Goal: Information Seeking & Learning: Learn about a topic

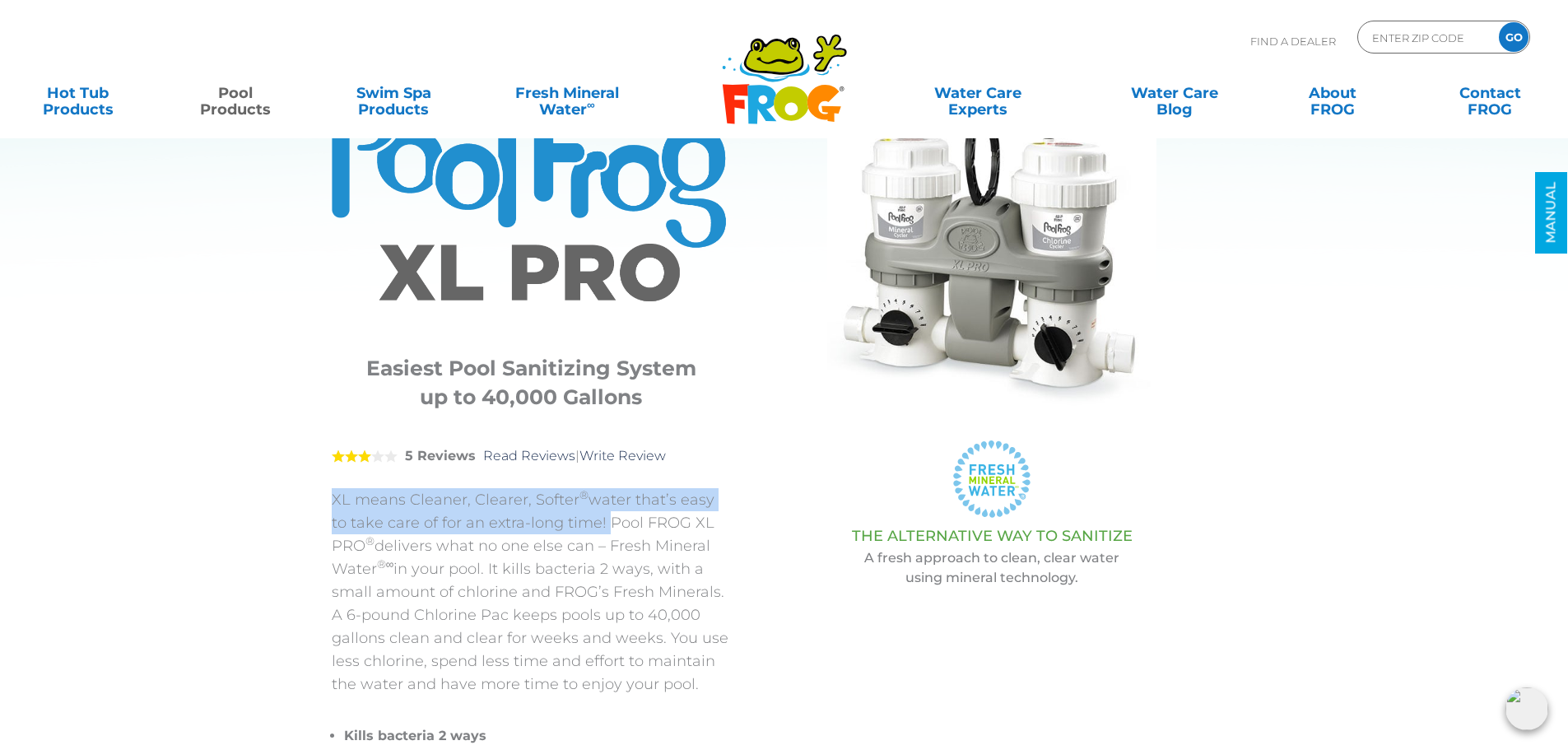
drag, startPoint x: 318, startPoint y: 496, endPoint x: 583, endPoint y: 520, distance: 265.2
click at [583, 520] on div "POOL FROG ® XL PRO ® Easiest Pool Sanitizing System up to 40,000 Gallons 3 5 Re…" at bounding box center [771, 442] width 963 height 881
copy p "XL means Cleaner, Clearer, Softer ® water that’s easy to take care of for an ex…"
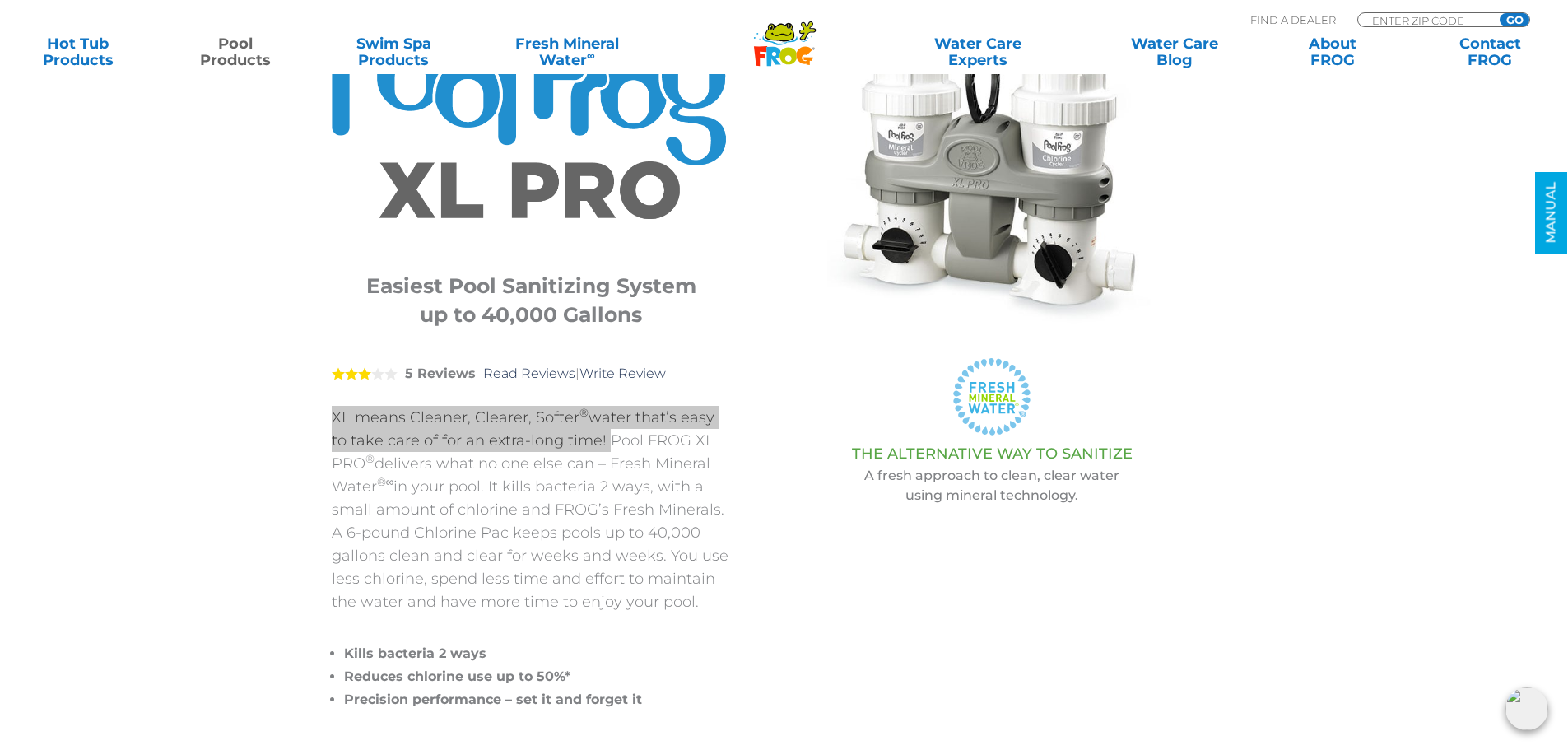
scroll to position [265, 0]
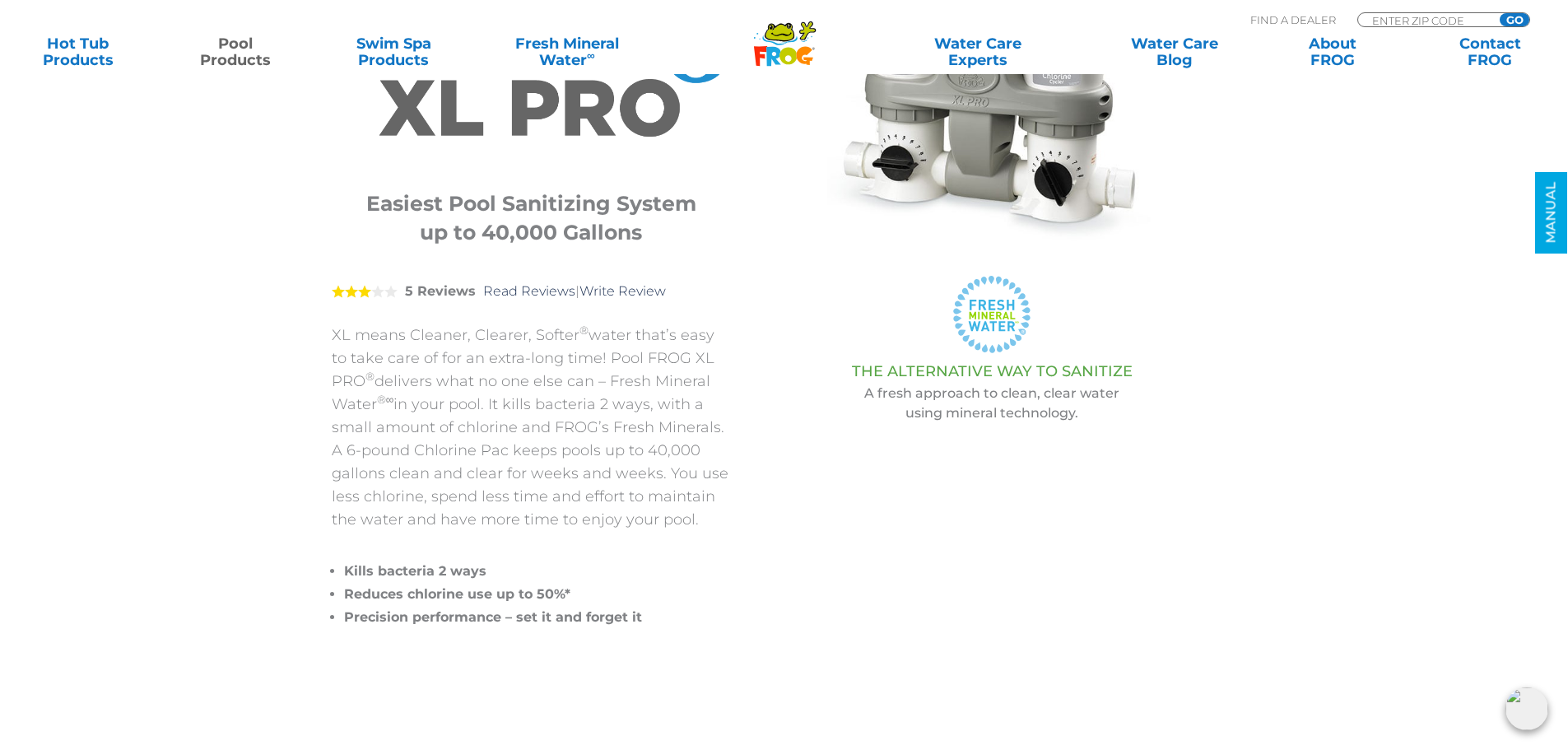
click at [506, 448] on p "XL means Cleaner, Clearer, Softer ® water that’s easy to take care of for an ex…" at bounding box center [531, 426] width 399 height 207
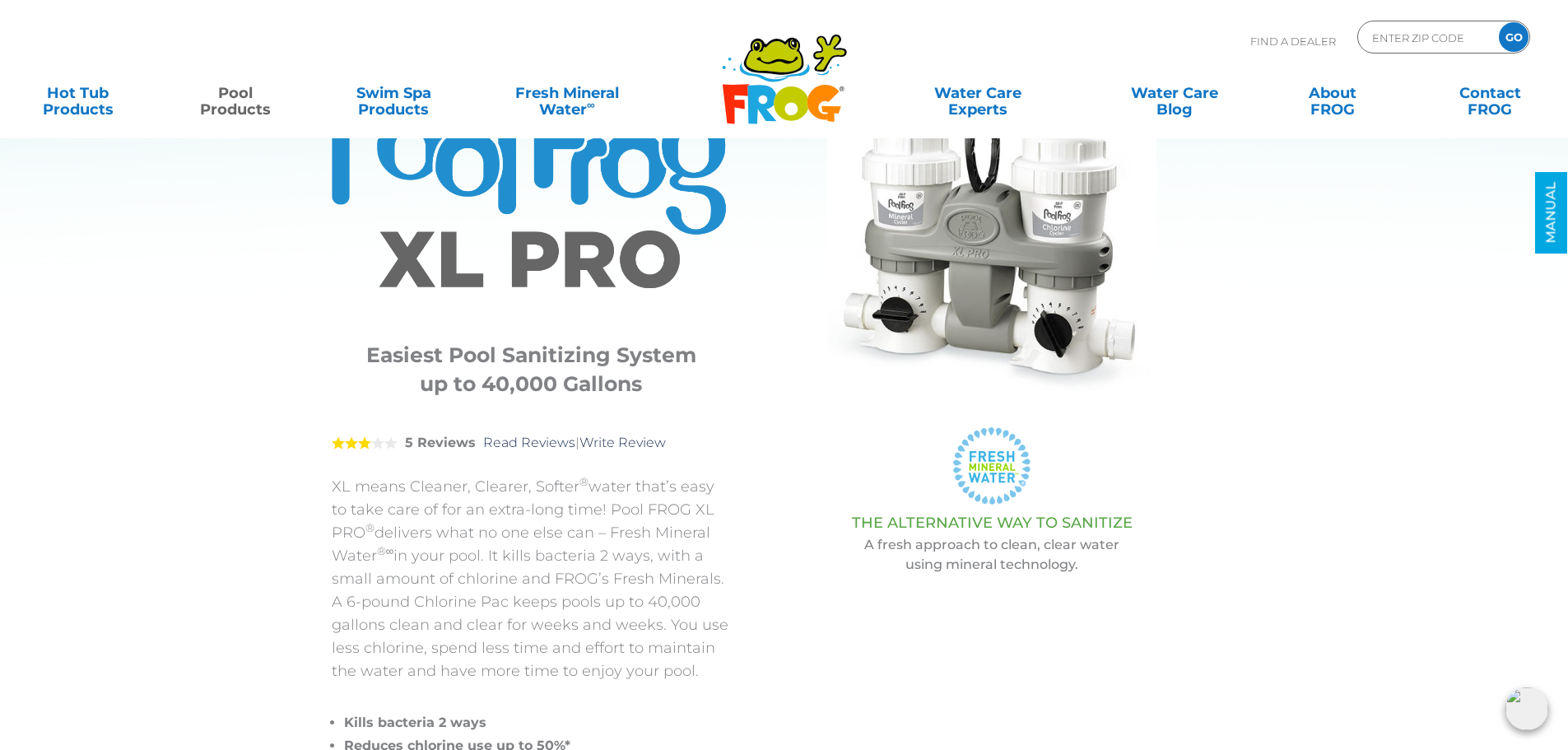
scroll to position [100, 0]
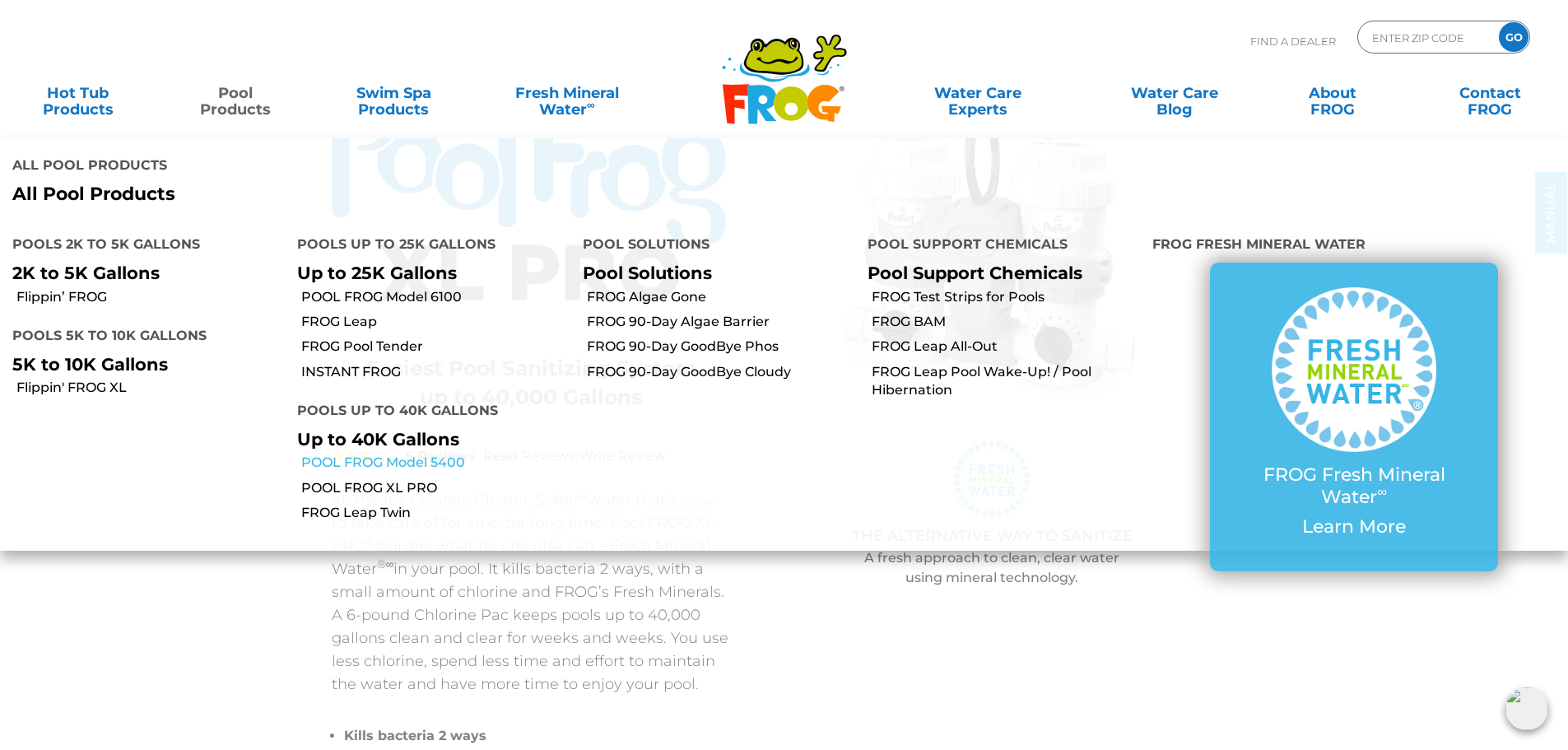
click at [411, 453] on link "POOL FROG Model 5400" at bounding box center [435, 462] width 268 height 18
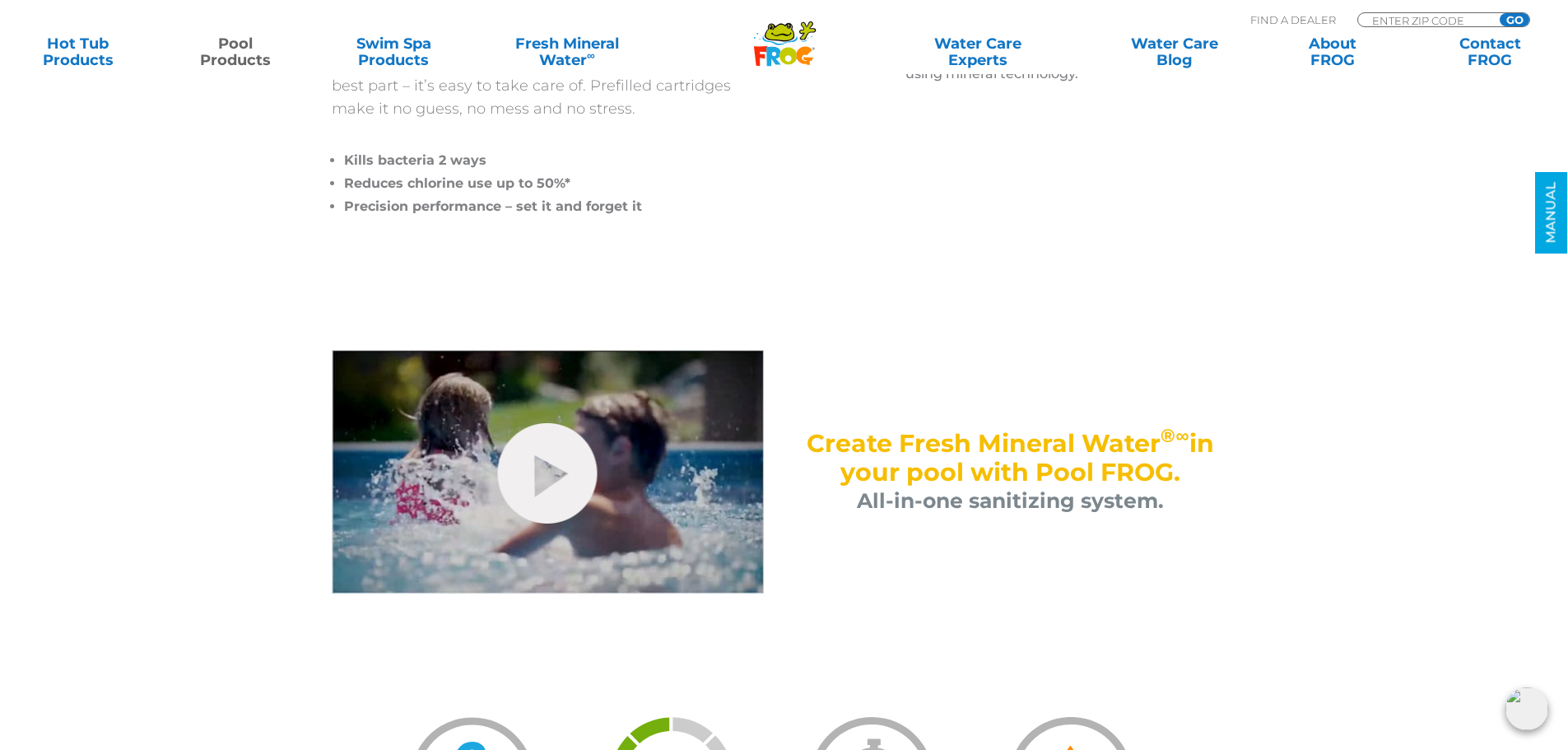
scroll to position [494, 0]
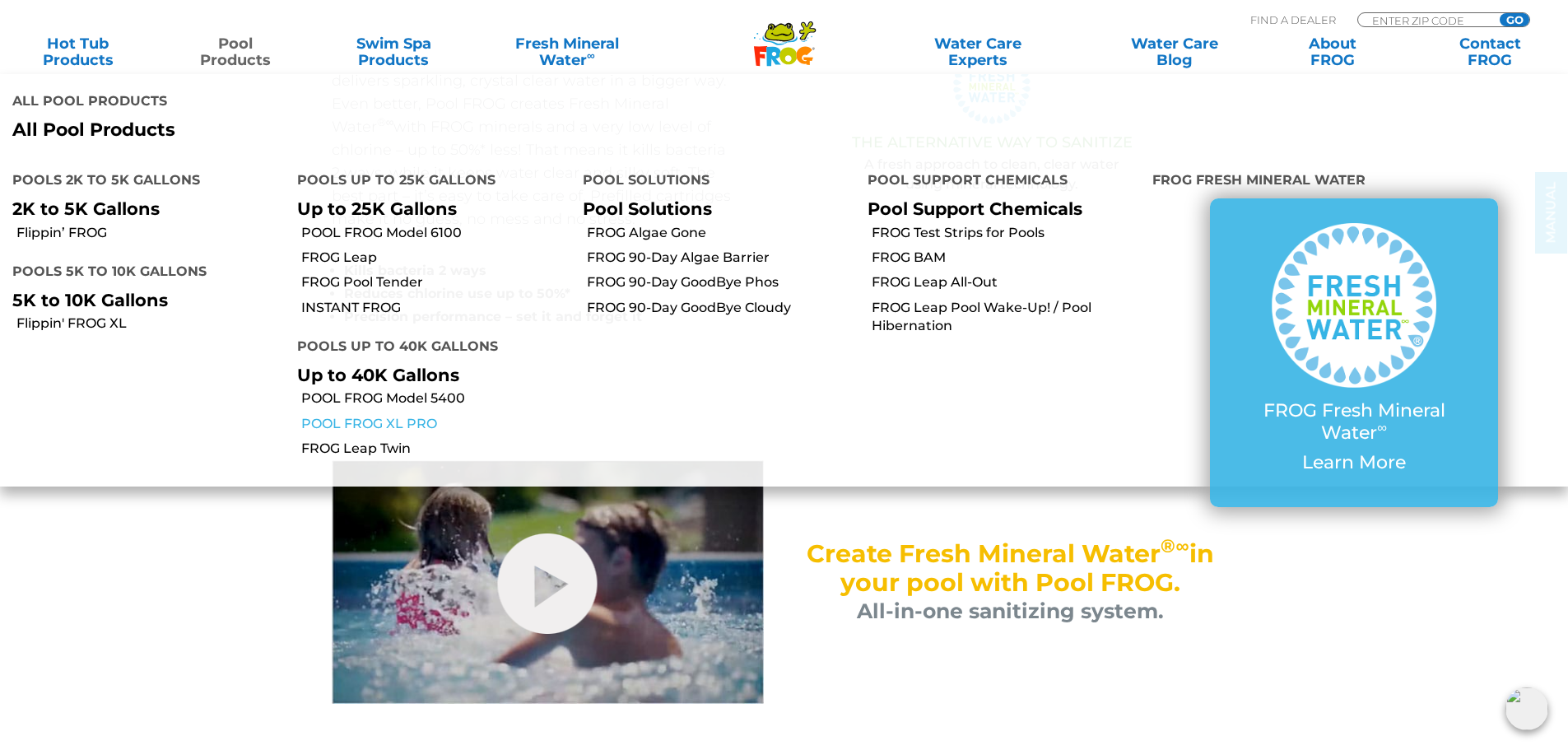
click at [387, 415] on link "POOL FROG XL PRO" at bounding box center [435, 424] width 268 height 18
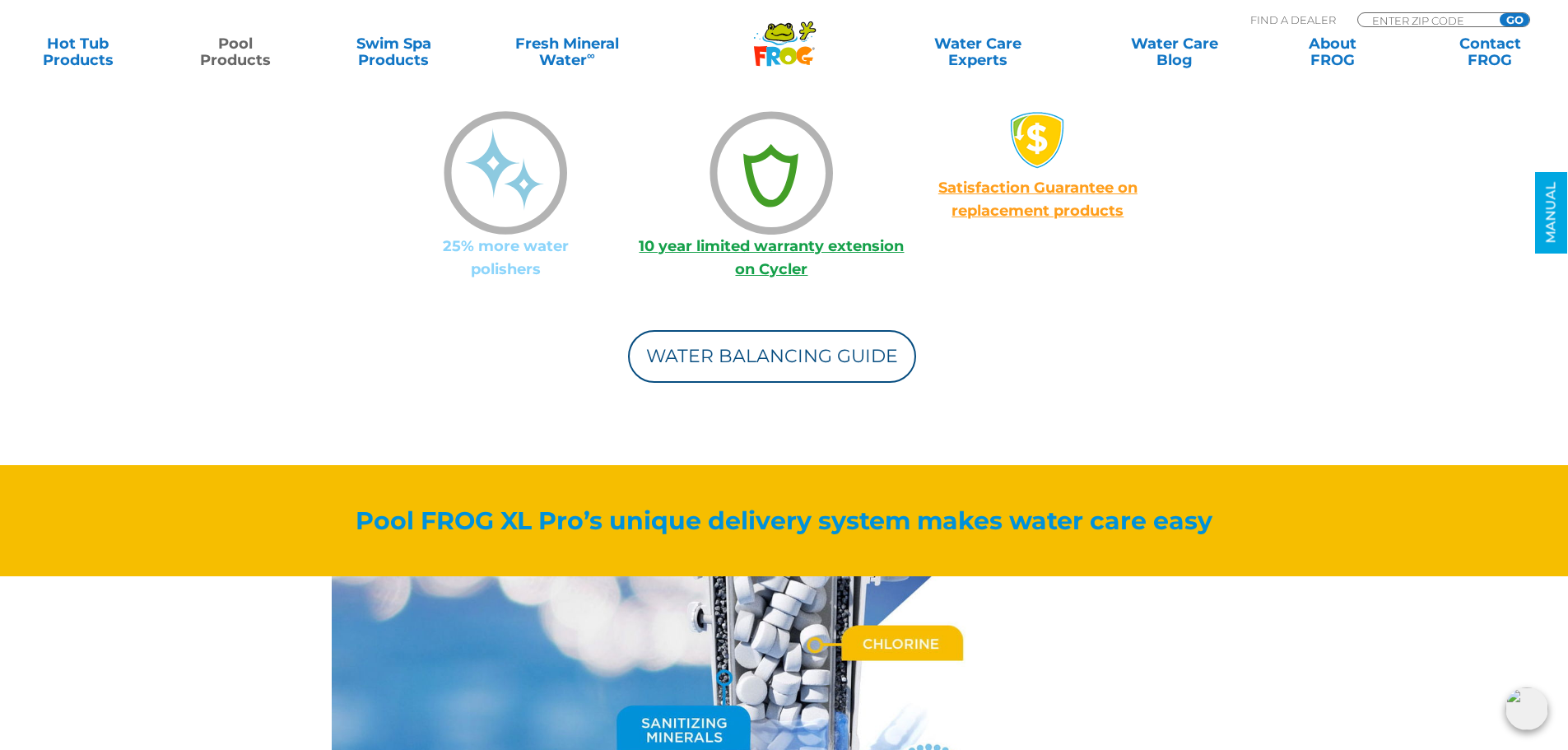
scroll to position [1893, 0]
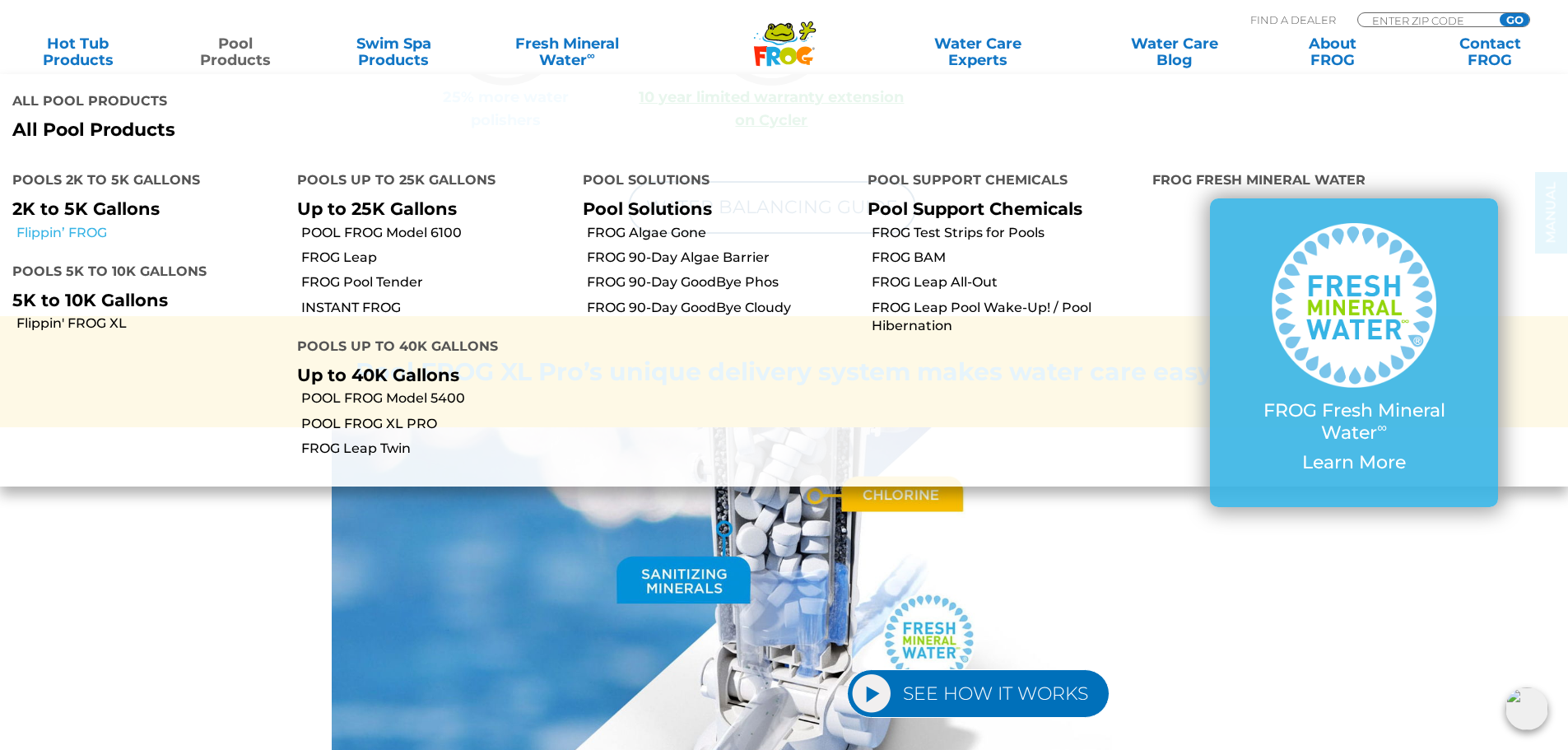
click at [86, 224] on link "Flippin’ FROG" at bounding box center [150, 233] width 268 height 18
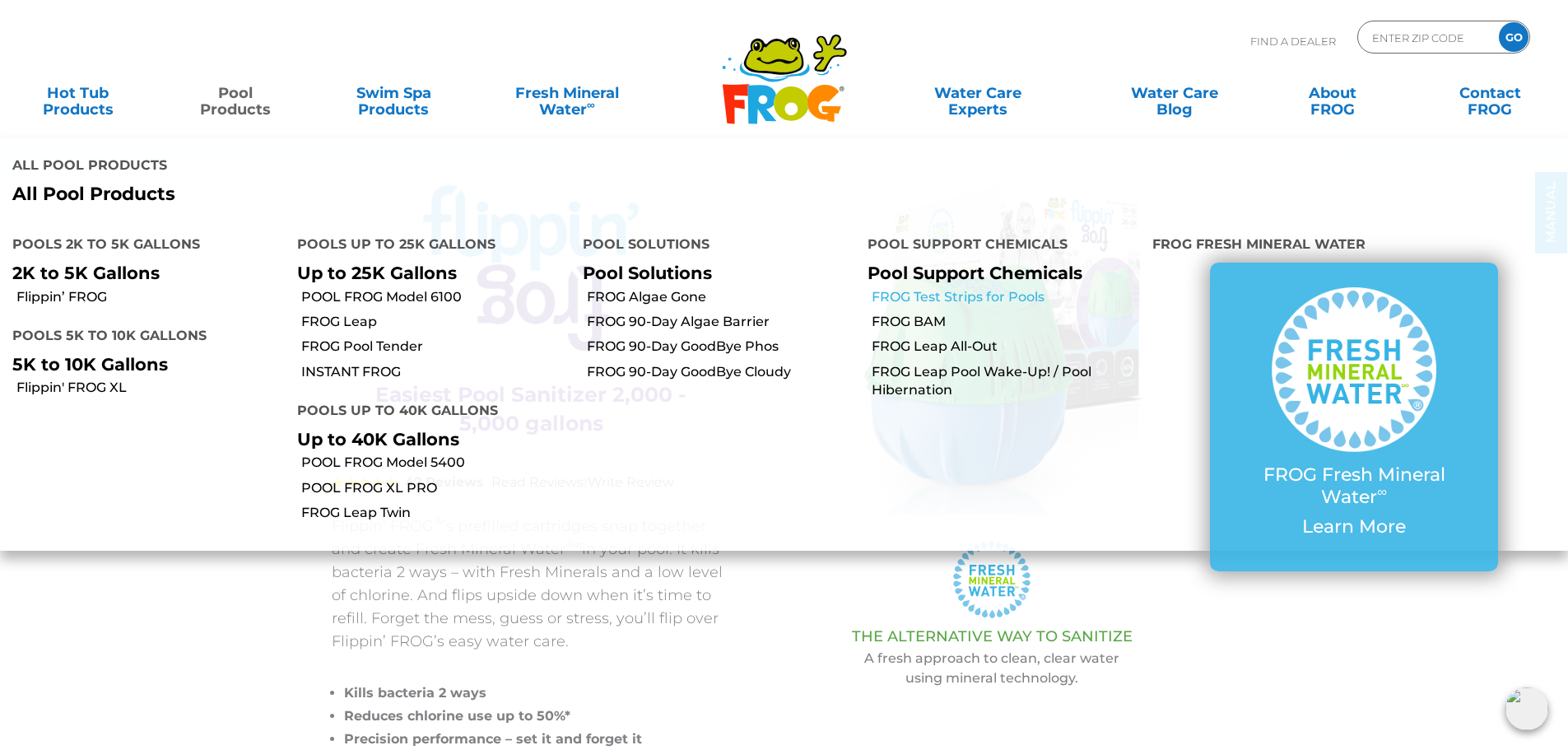
click at [926, 288] on link "FROG Test Strips for Pools" at bounding box center [1005, 297] width 268 height 18
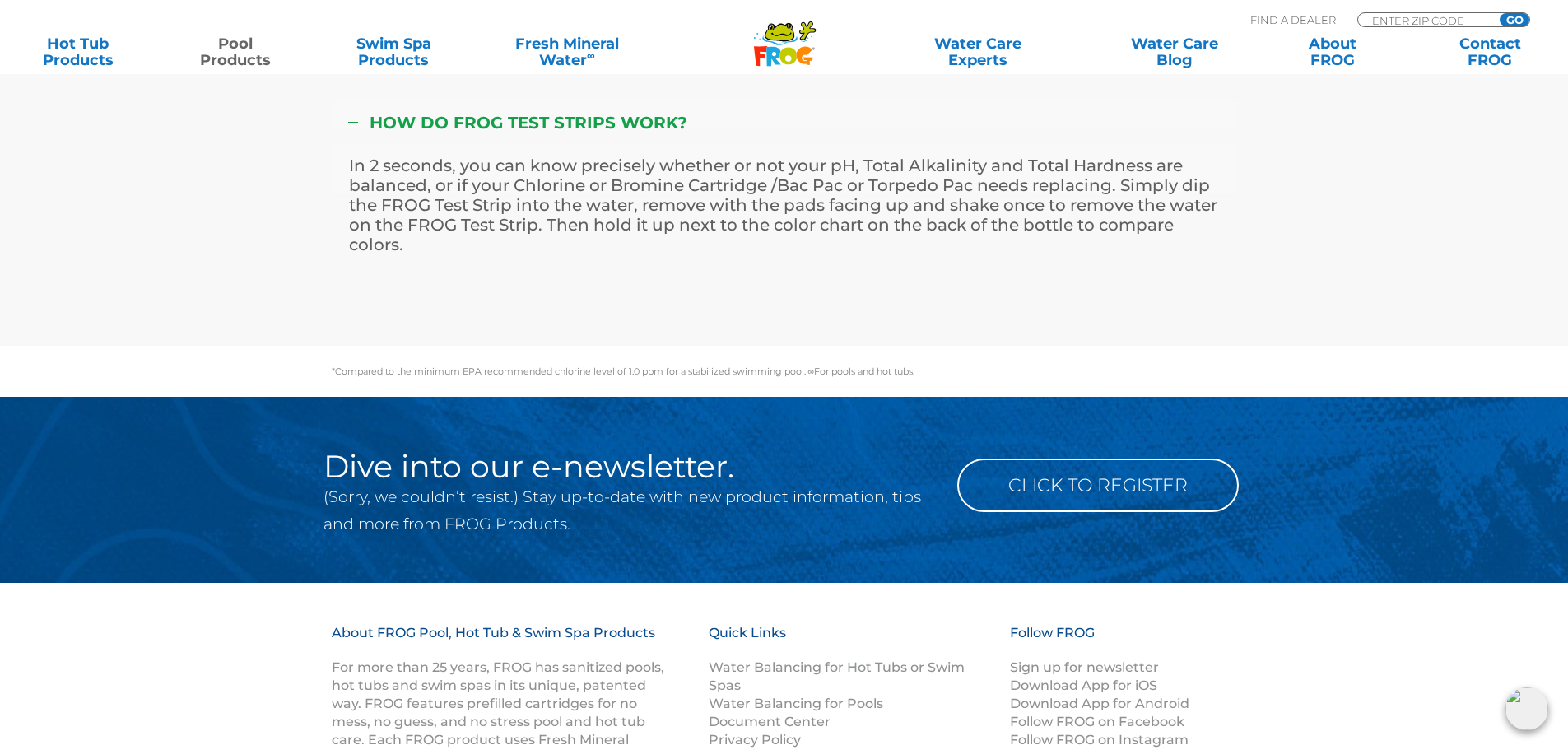
scroll to position [5925, 0]
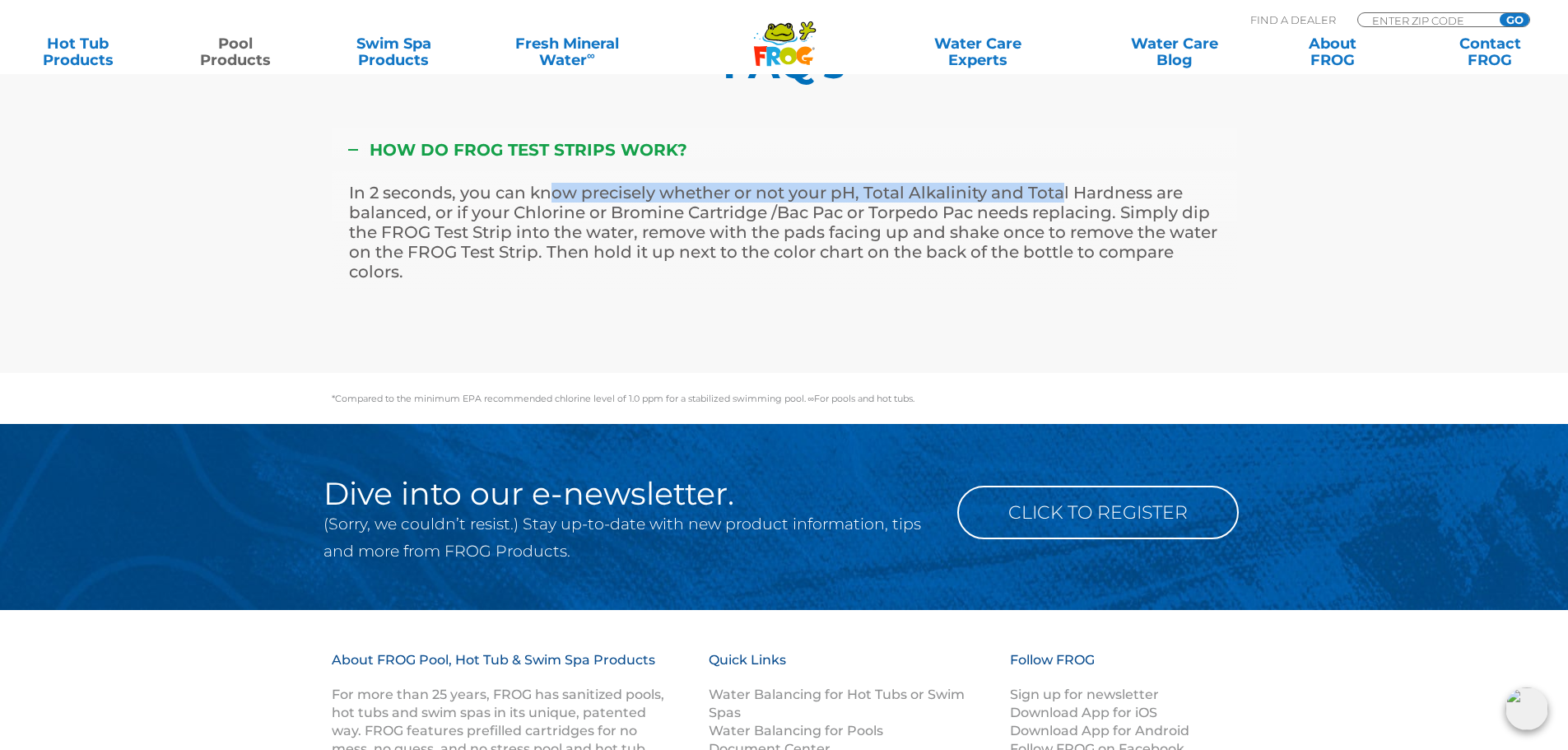
drag, startPoint x: 571, startPoint y: 200, endPoint x: 1075, endPoint y: 187, distance: 503.8
click at [1066, 187] on p "In 2 seconds, you can know precisely whether or not your pH, Total Alkalinity a…" at bounding box center [784, 232] width 871 height 99
click at [1075, 187] on p "In 2 seconds, you can know precisely whether or not your pH, Total Alkalinity a…" at bounding box center [784, 232] width 871 height 99
drag, startPoint x: 591, startPoint y: 220, endPoint x: 764, endPoint y: 207, distance: 173.2
click at [747, 208] on p "In 2 seconds, you can know precisely whether or not your pH, Total Alkalinity a…" at bounding box center [784, 232] width 871 height 99
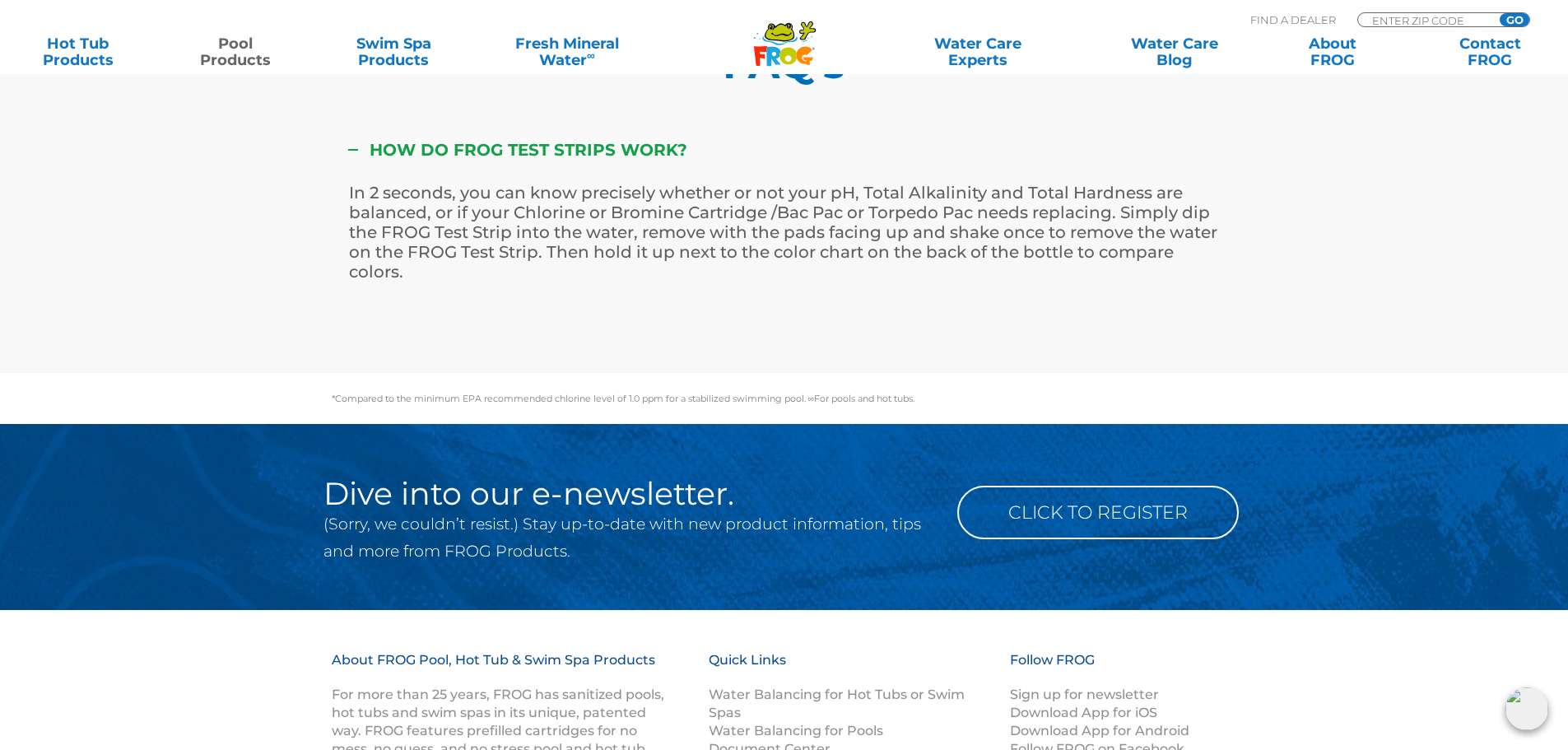
click at [784, 206] on p "In 2 seconds, you can know precisely whether or not your pH, Total Alkalinity a…" at bounding box center [784, 232] width 871 height 99
drag, startPoint x: 938, startPoint y: 209, endPoint x: 1079, endPoint y: 204, distance: 140.8
click at [1063, 206] on p "In 2 seconds, you can know precisely whether or not your pH, Total Alkalinity a…" at bounding box center [784, 232] width 871 height 99
click at [1079, 204] on p "In 2 seconds, you can know precisely whether or not your pH, Total Alkalinity a…" at bounding box center [784, 232] width 871 height 99
drag, startPoint x: 700, startPoint y: 225, endPoint x: 922, endPoint y: 227, distance: 221.4
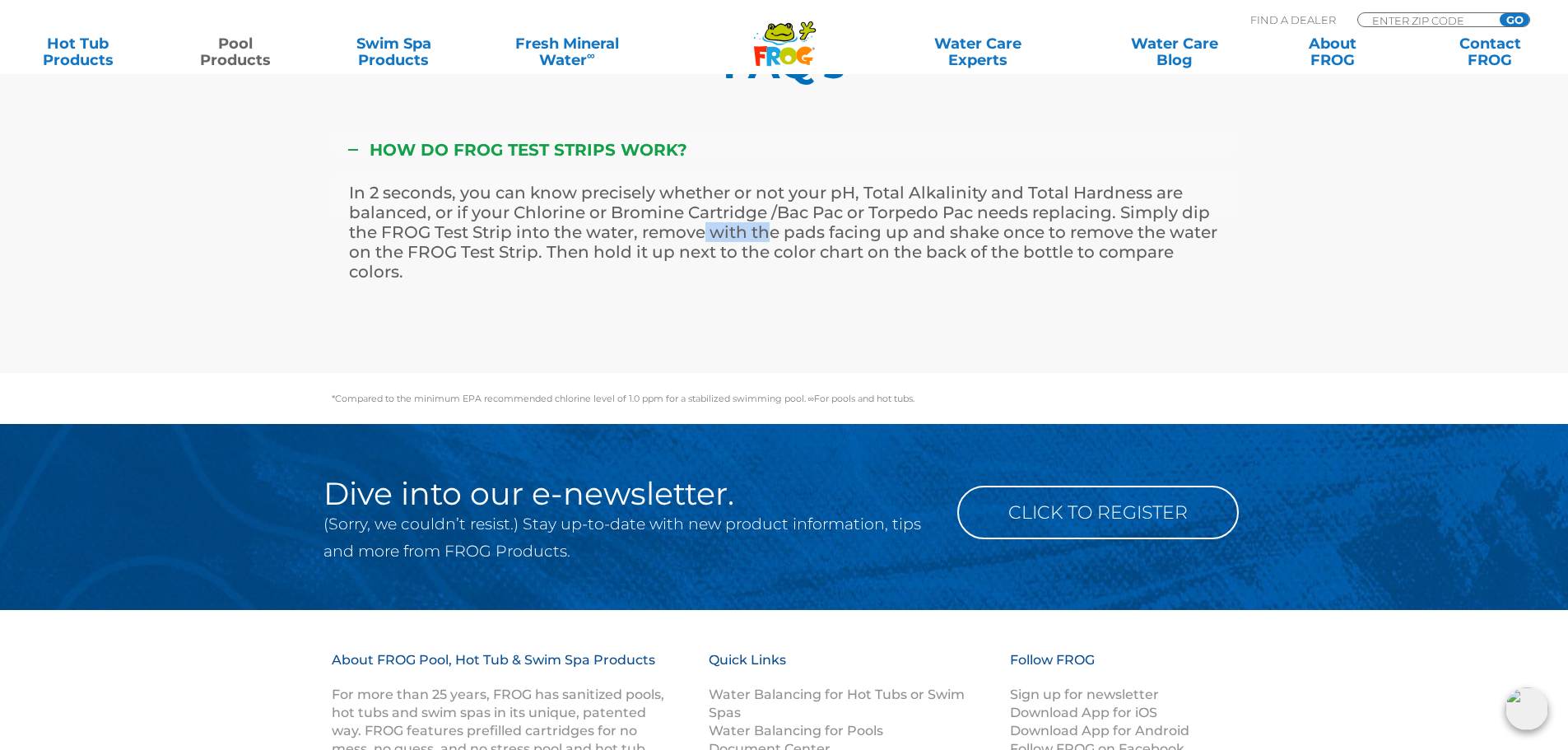
click at [834, 227] on p "In 2 seconds, you can know precisely whether or not your pH, Total Alkalinity a…" at bounding box center [784, 232] width 871 height 99
click at [925, 226] on p "In 2 seconds, you can know precisely whether or not your pH, Total Alkalinity a…" at bounding box center [784, 232] width 871 height 99
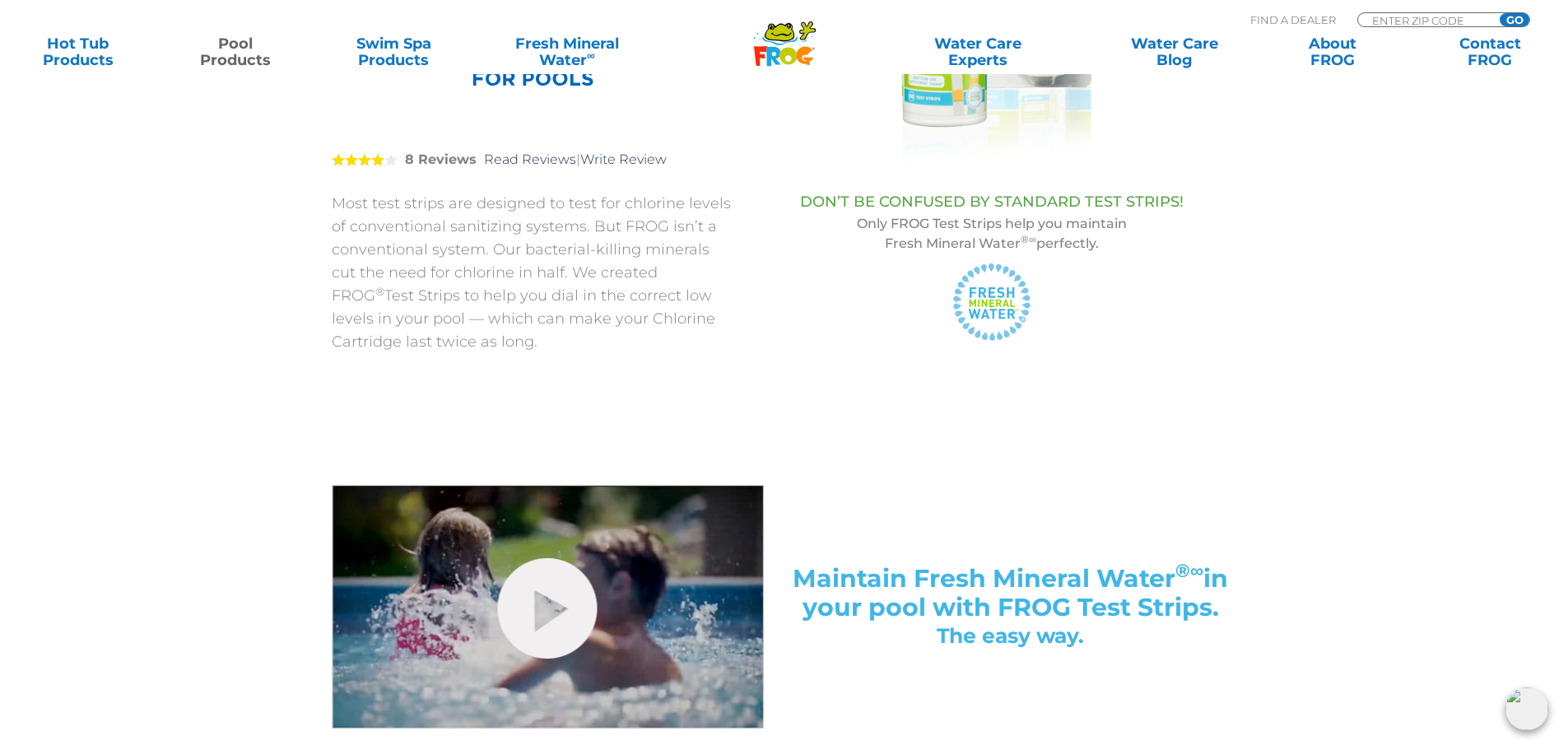
scroll to position [247, 0]
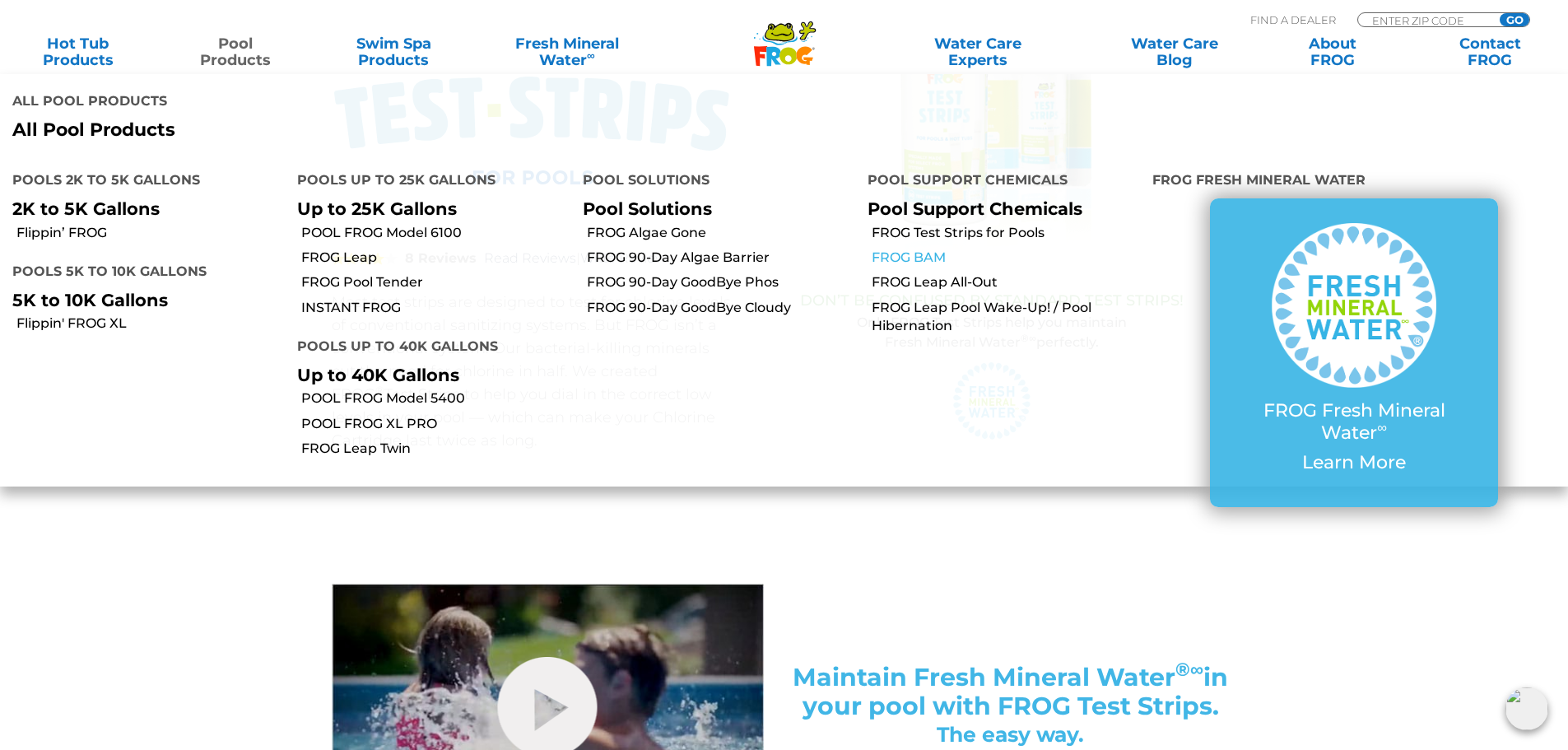
click at [920, 249] on link "FROG BAM" at bounding box center [1005, 258] width 268 height 18
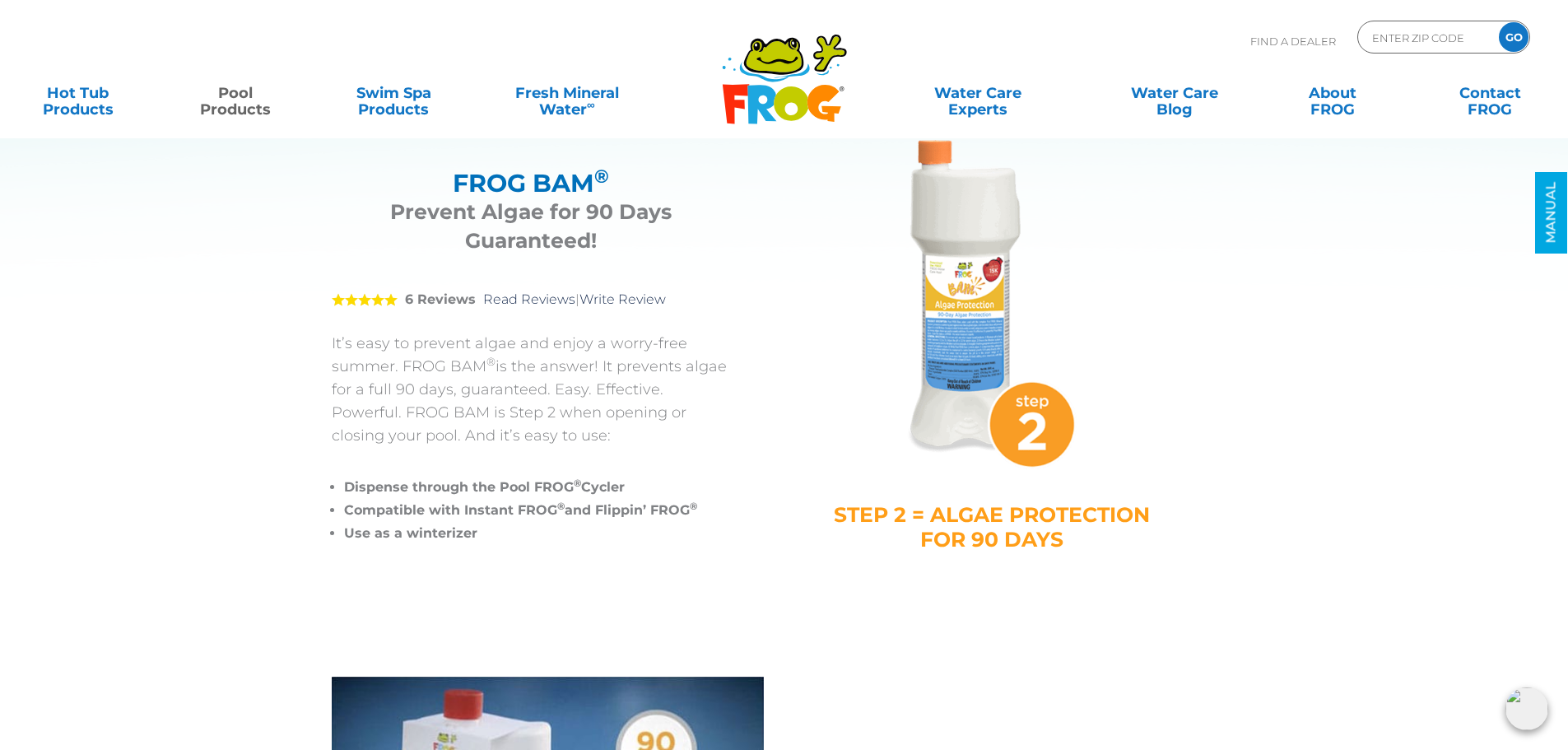
scroll to position [82, 0]
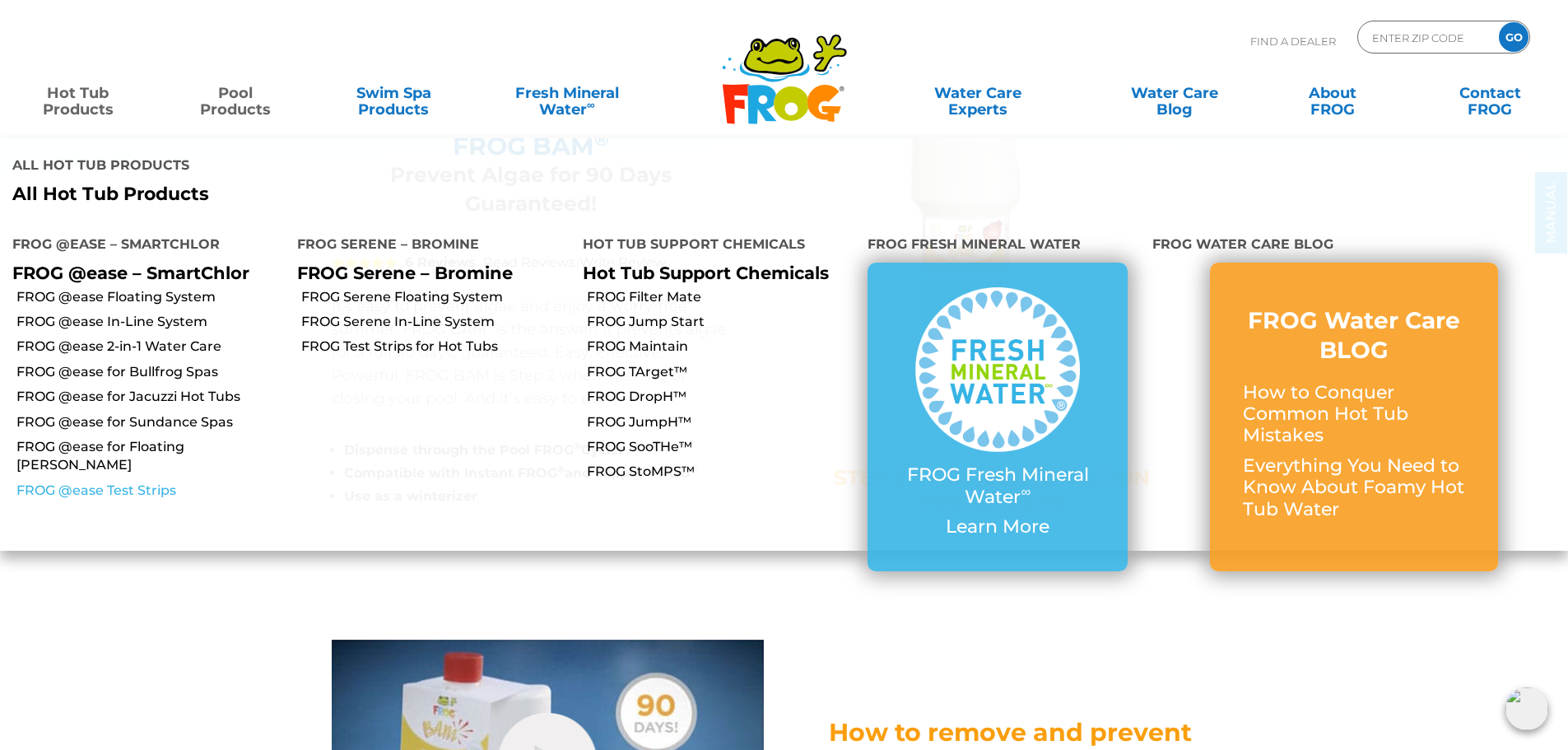
click at [118, 481] on link "FROG @ease Test Strips" at bounding box center [150, 490] width 268 height 18
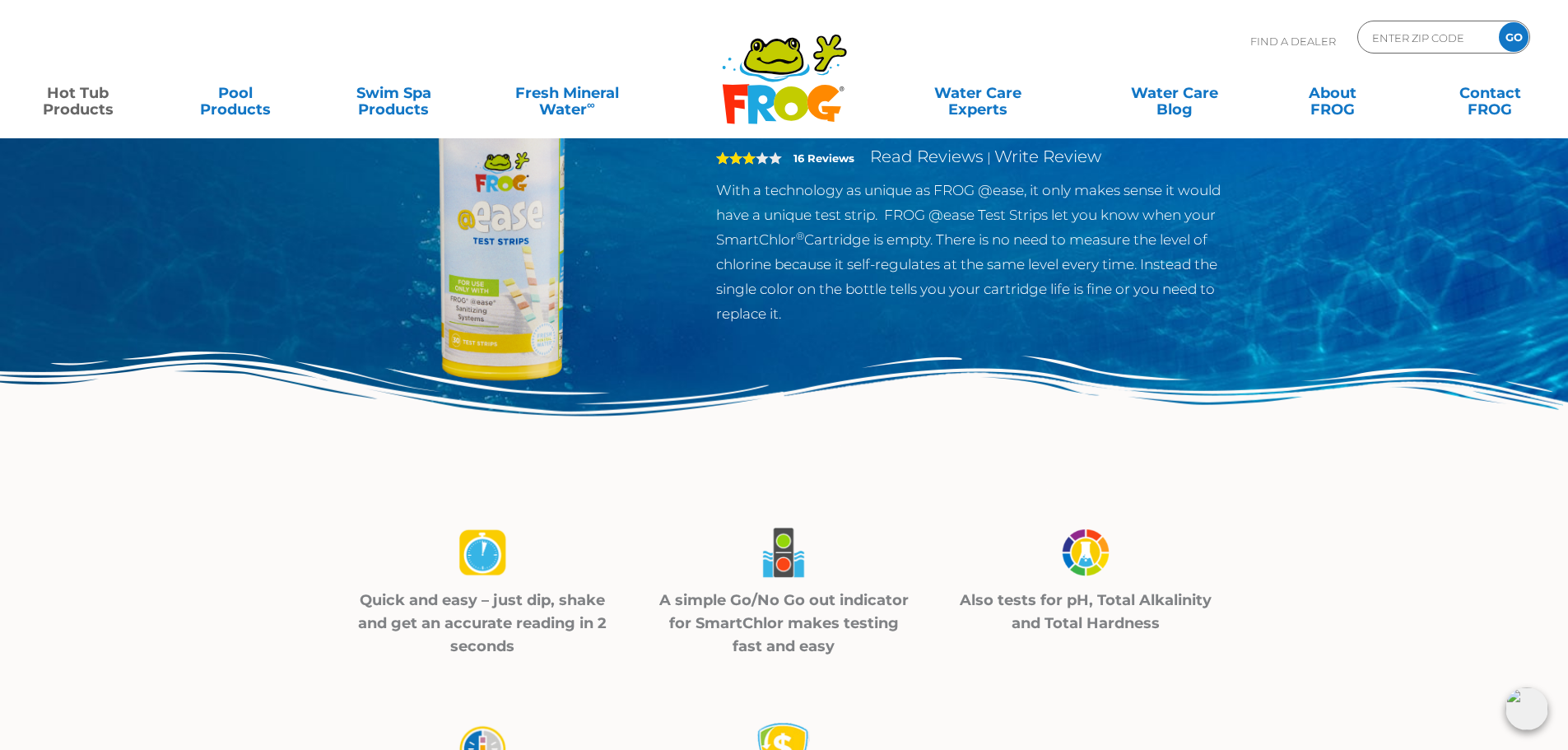
scroll to position [82, 0]
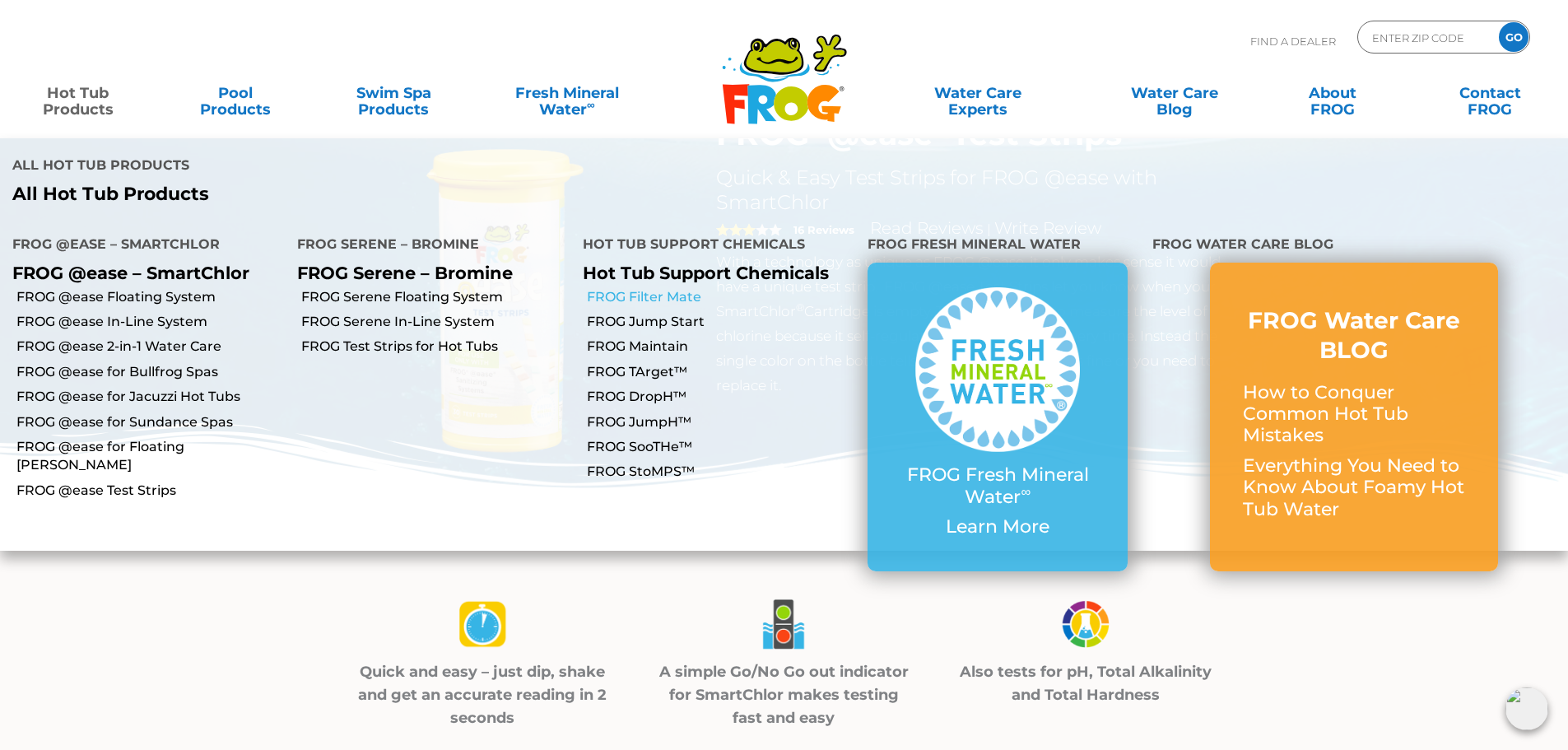
click at [695, 288] on link "FROG Filter Mate" at bounding box center [721, 297] width 268 height 18
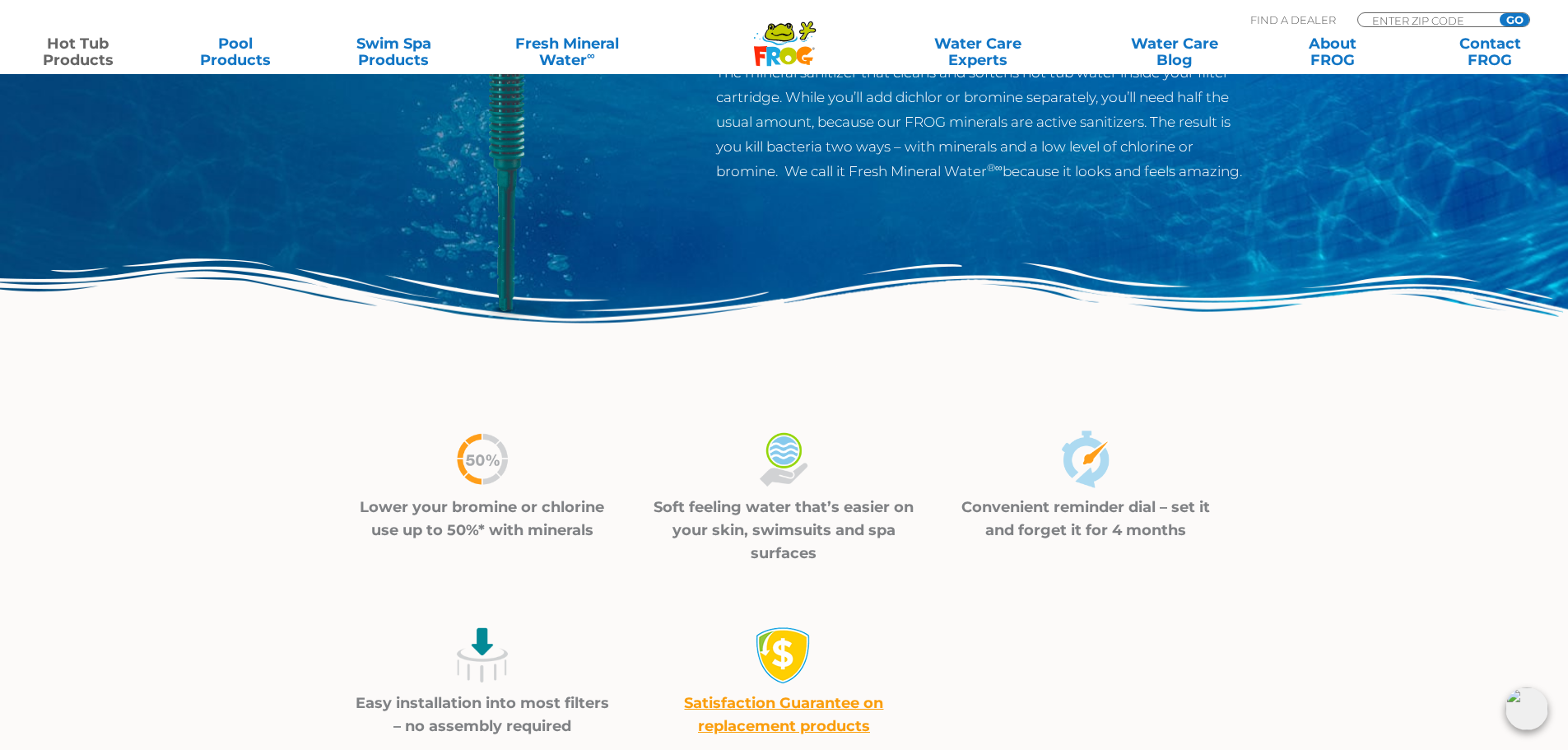
scroll to position [329, 0]
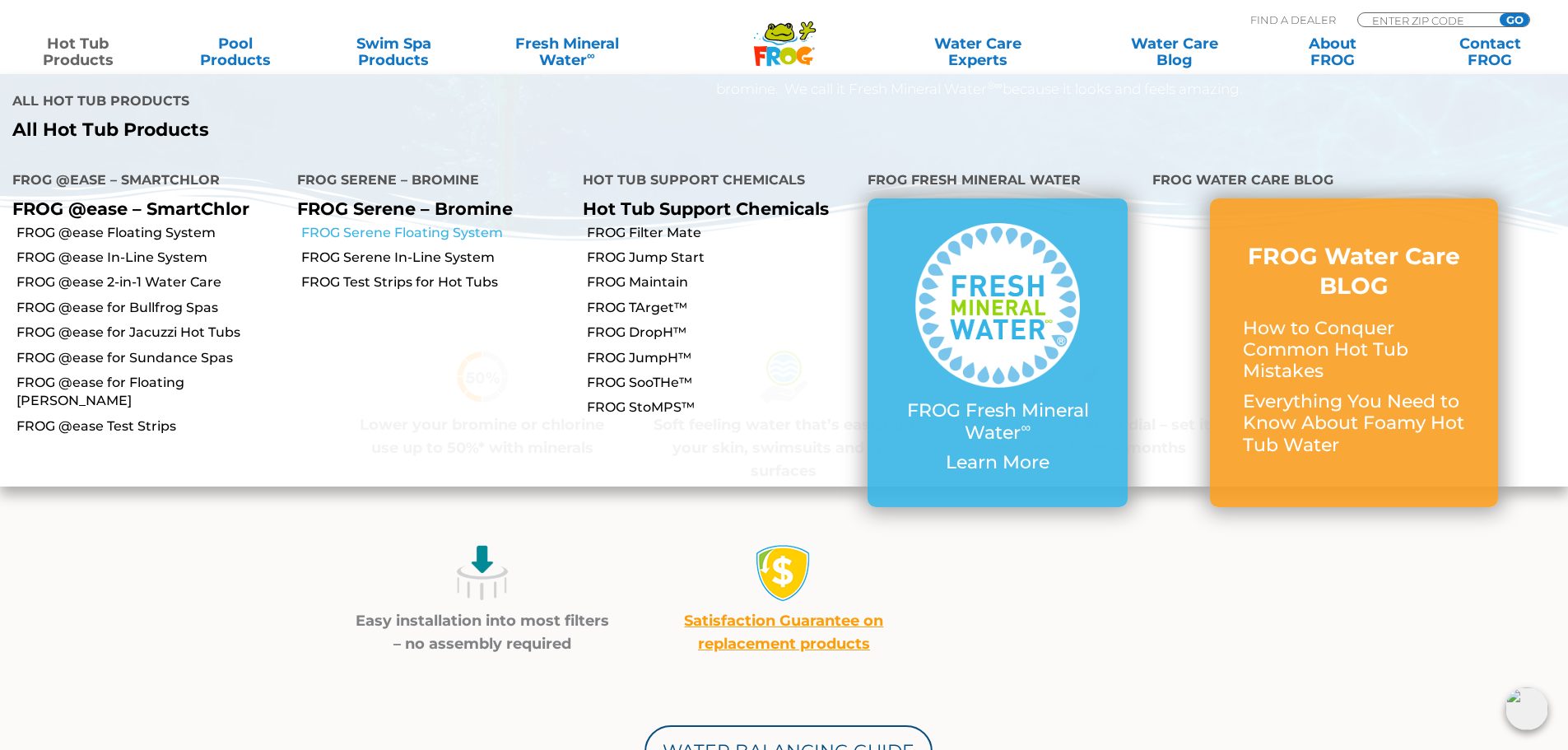
click at [389, 224] on link "FROG Serene Floating System" at bounding box center [435, 233] width 268 height 18
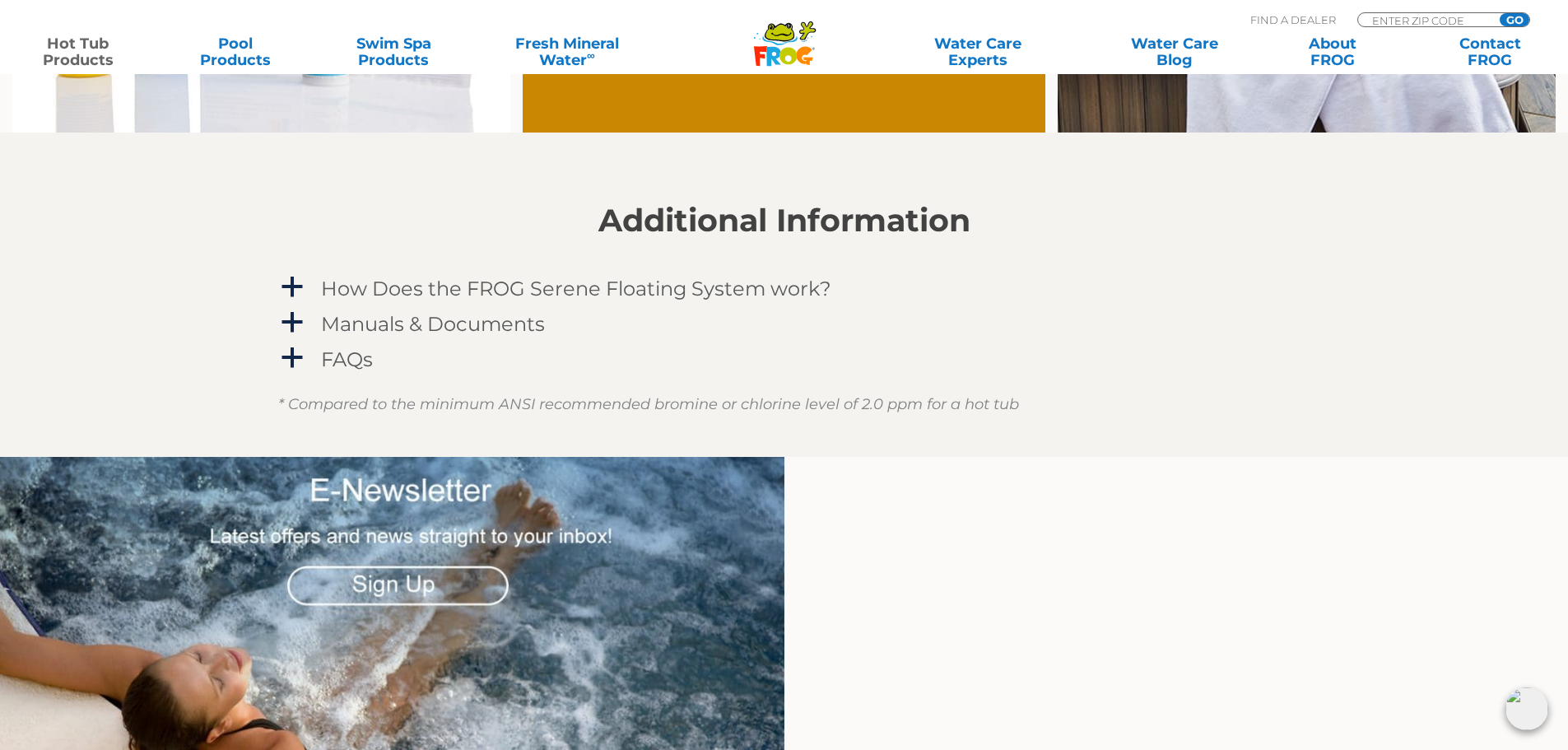
scroll to position [1481, 0]
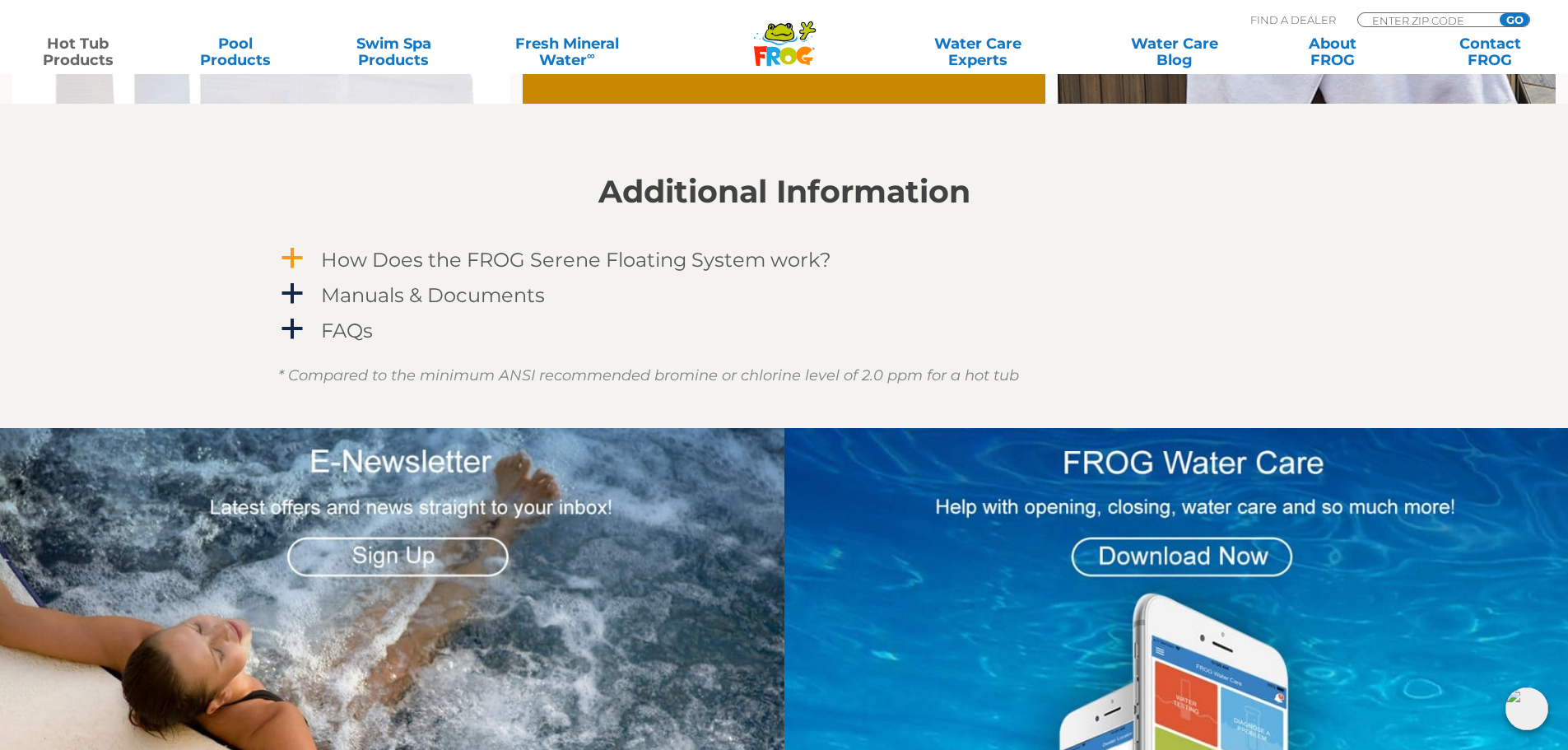
click at [389, 254] on h4 "How Does the FROG Serene Floating System work?" at bounding box center [576, 260] width 510 height 22
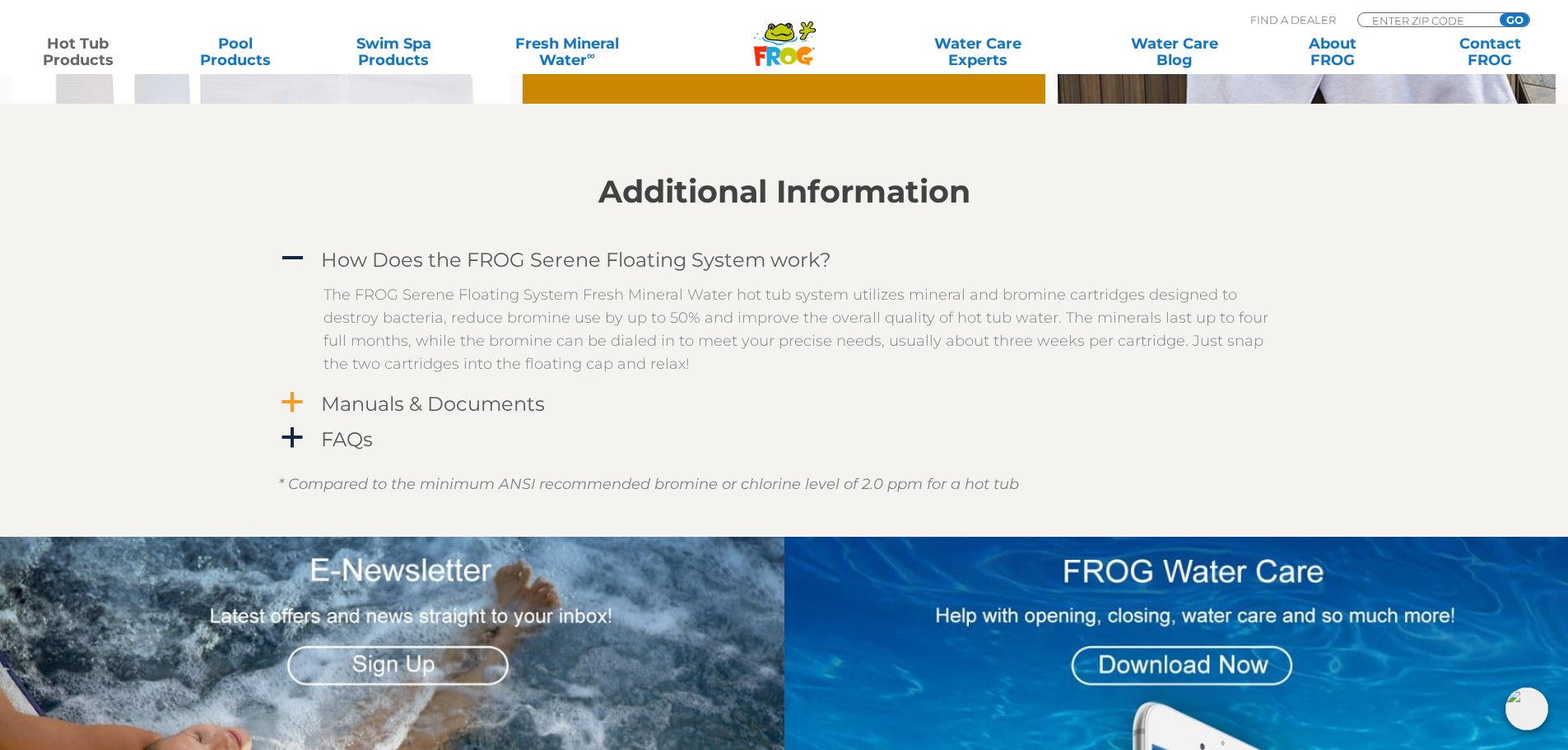
click at [357, 391] on div "Manuals & Documents" at bounding box center [747, 403] width 861 height 30
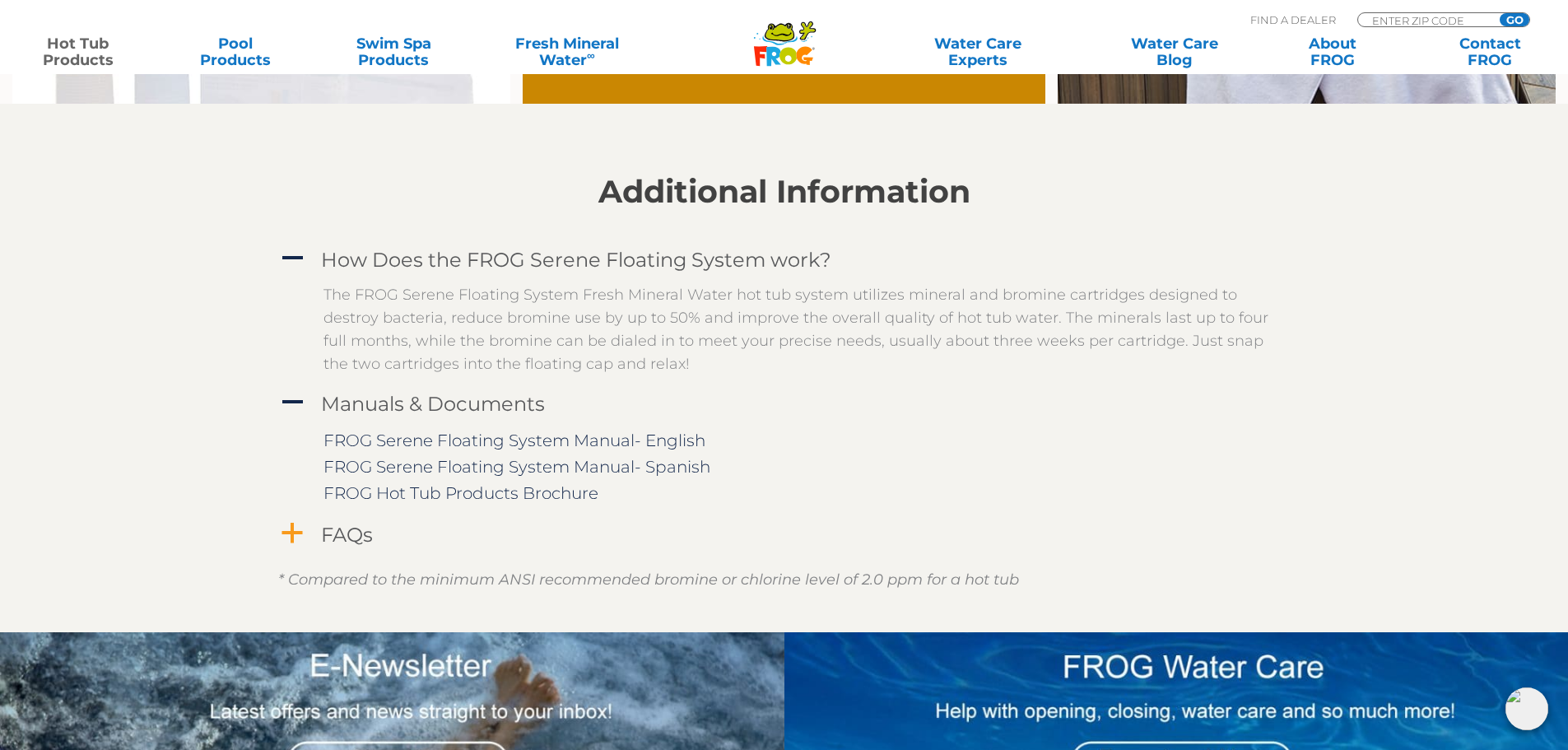
click at [332, 529] on h4 "FAQs" at bounding box center [347, 534] width 52 height 22
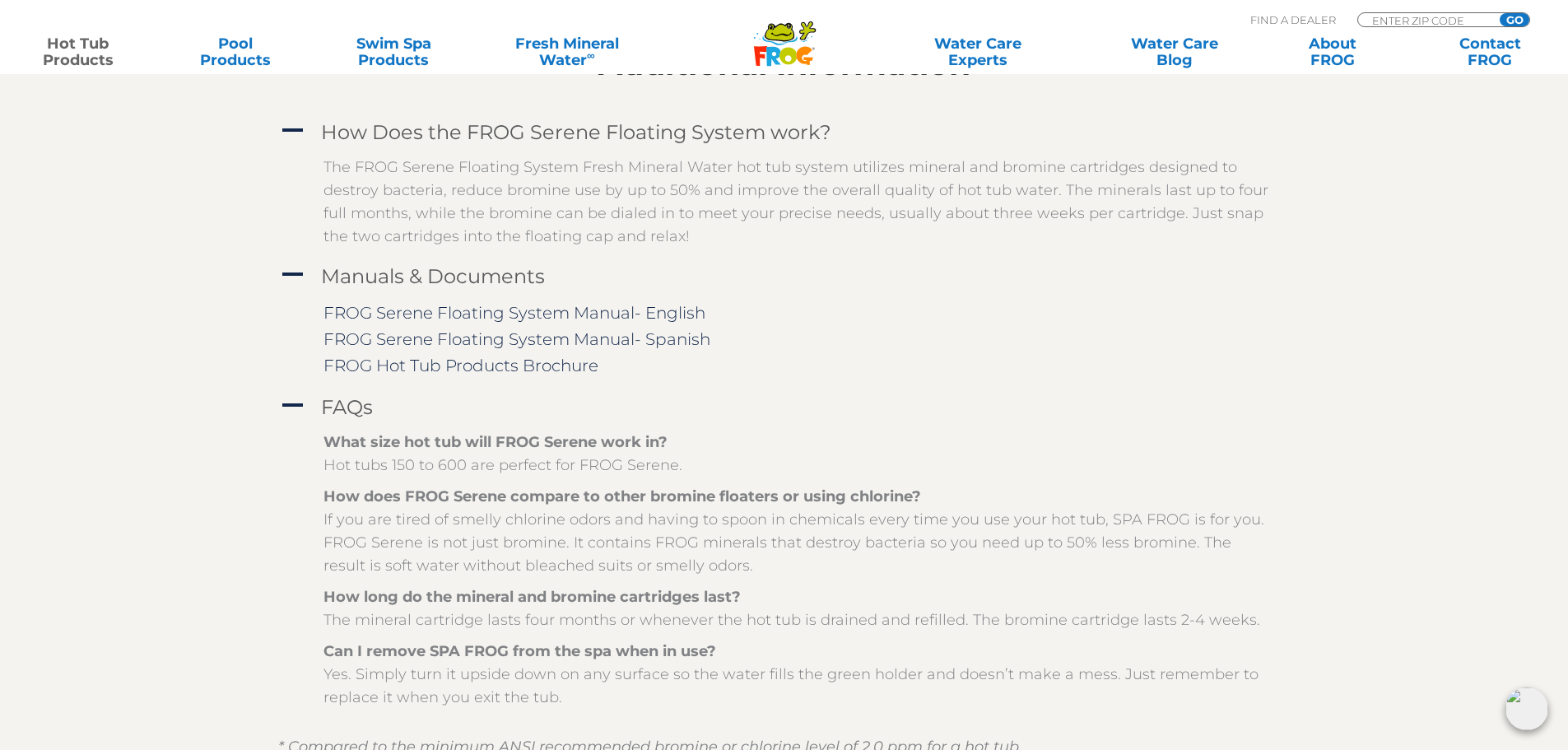
scroll to position [1646, 0]
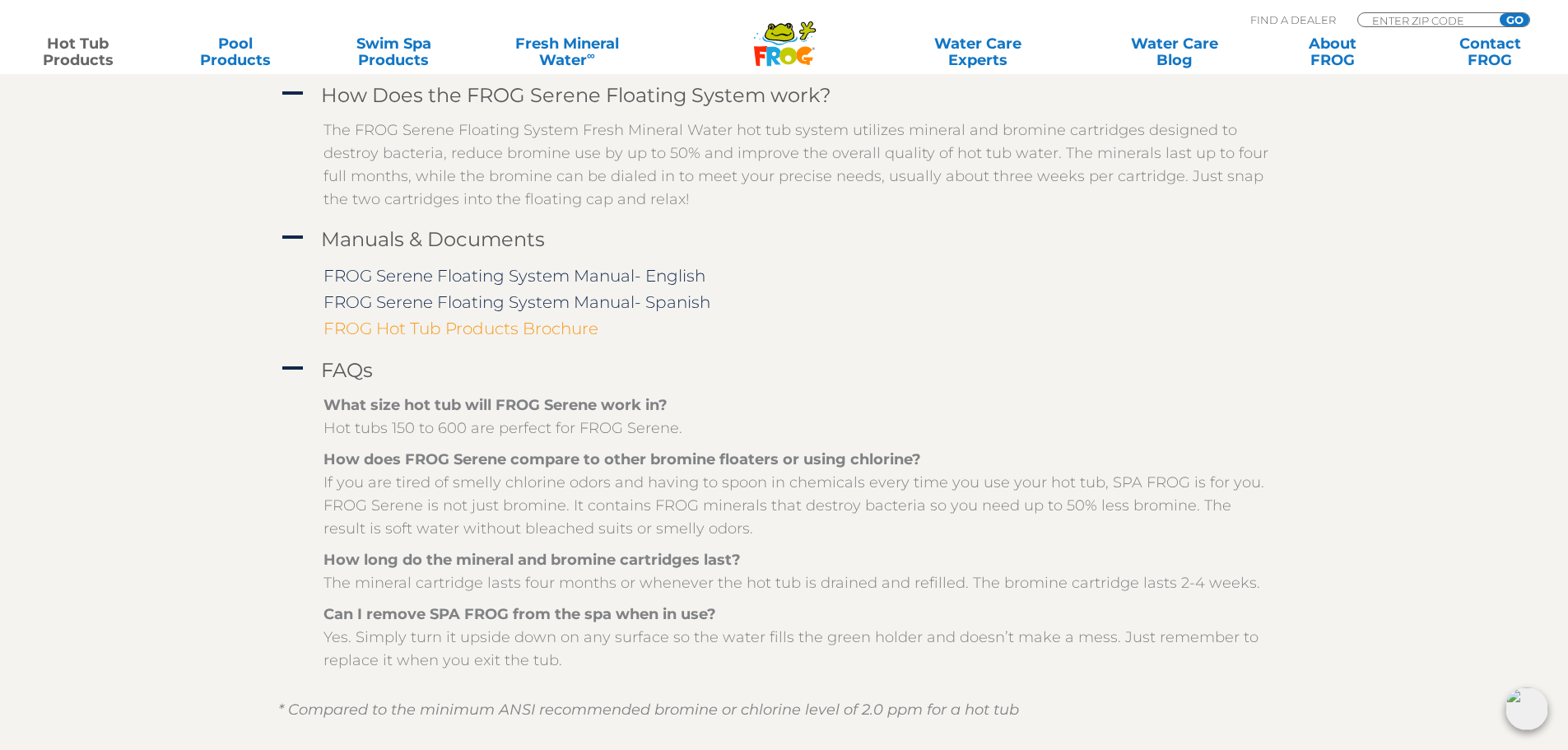
click at [543, 333] on link "FROG Hot Tub Products Brochure" at bounding box center [460, 328] width 275 height 20
click at [448, 269] on link "FROG Serene Floating System Manual- English" at bounding box center [514, 276] width 382 height 20
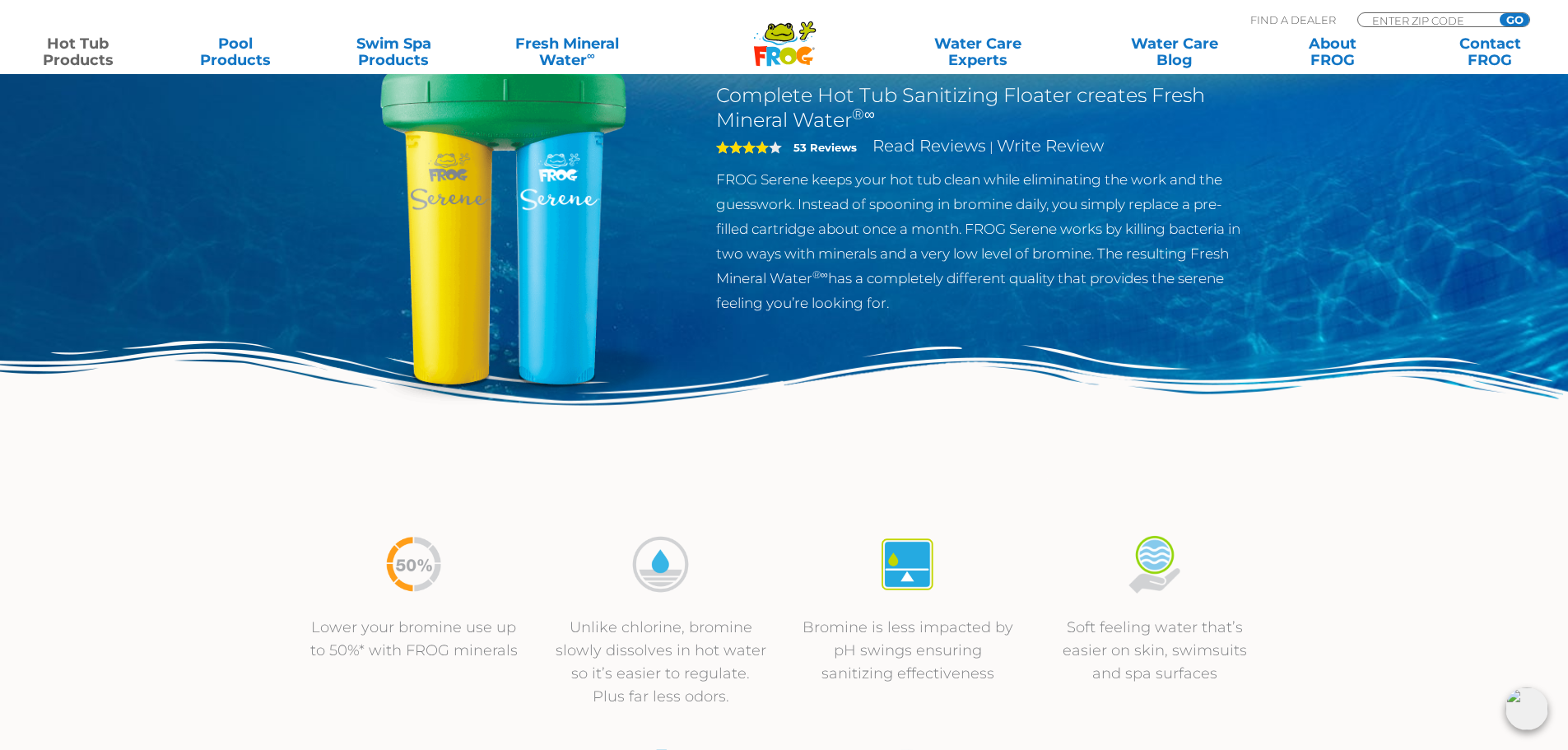
scroll to position [247, 0]
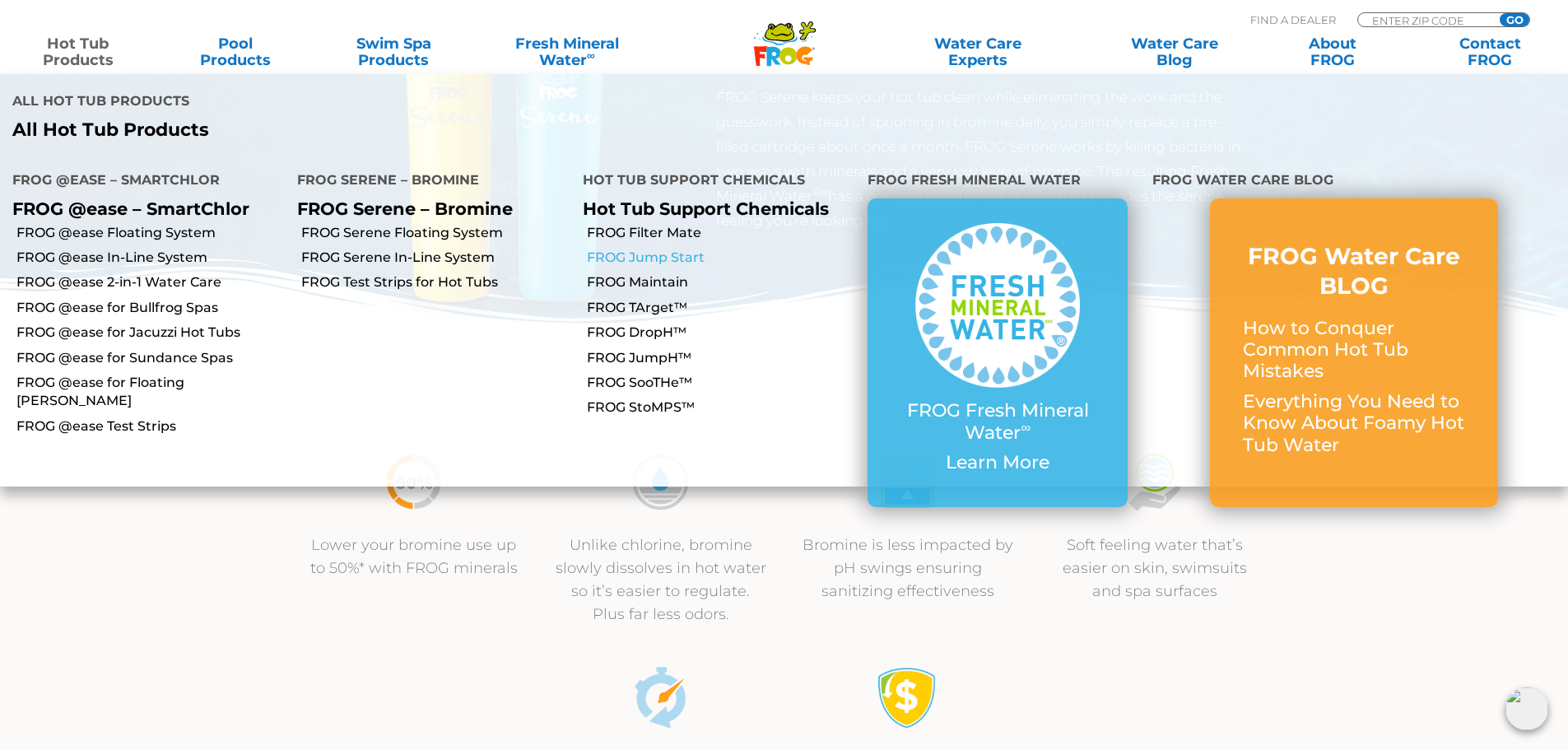
click at [625, 249] on link "FROG Jump Start" at bounding box center [721, 258] width 268 height 18
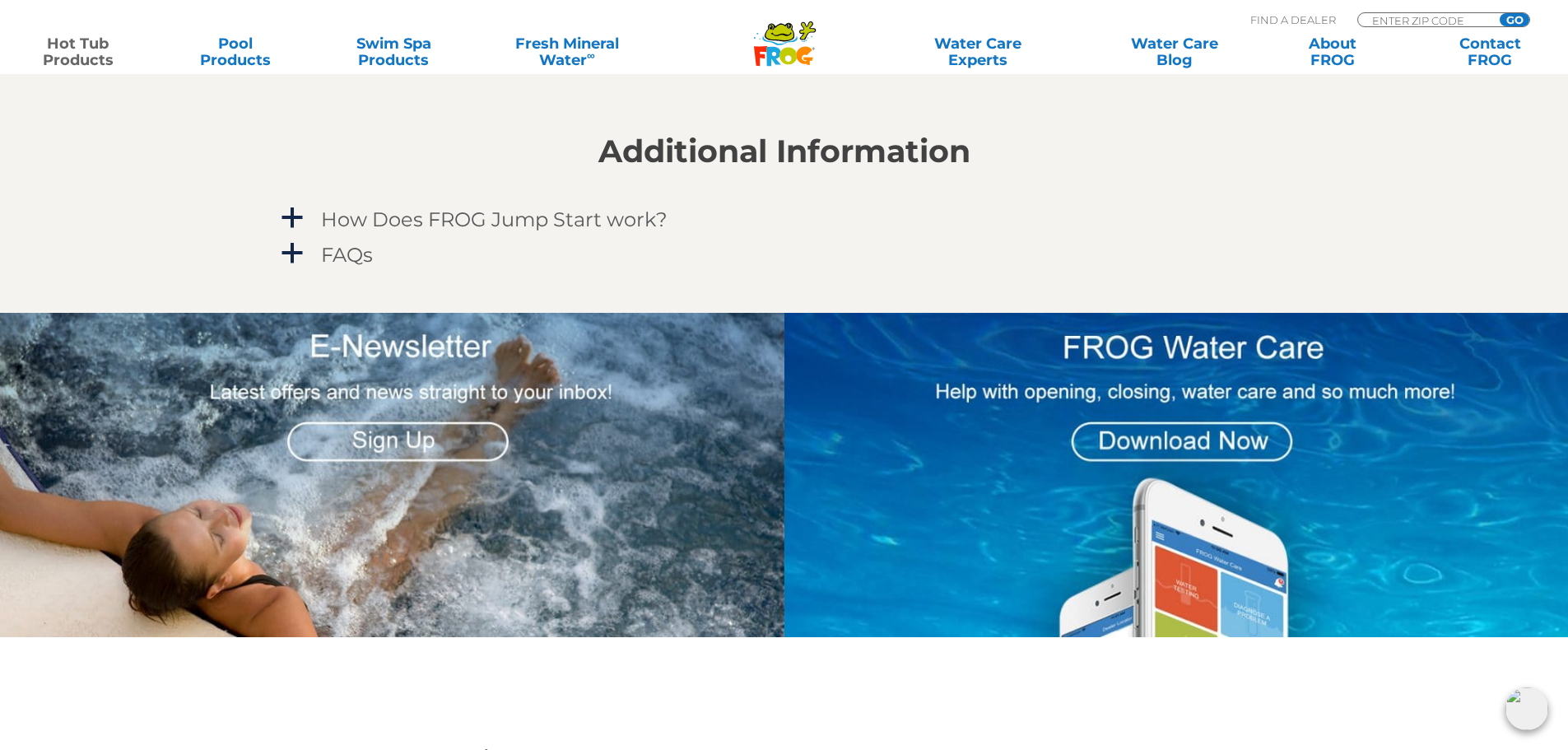
scroll to position [1481, 0]
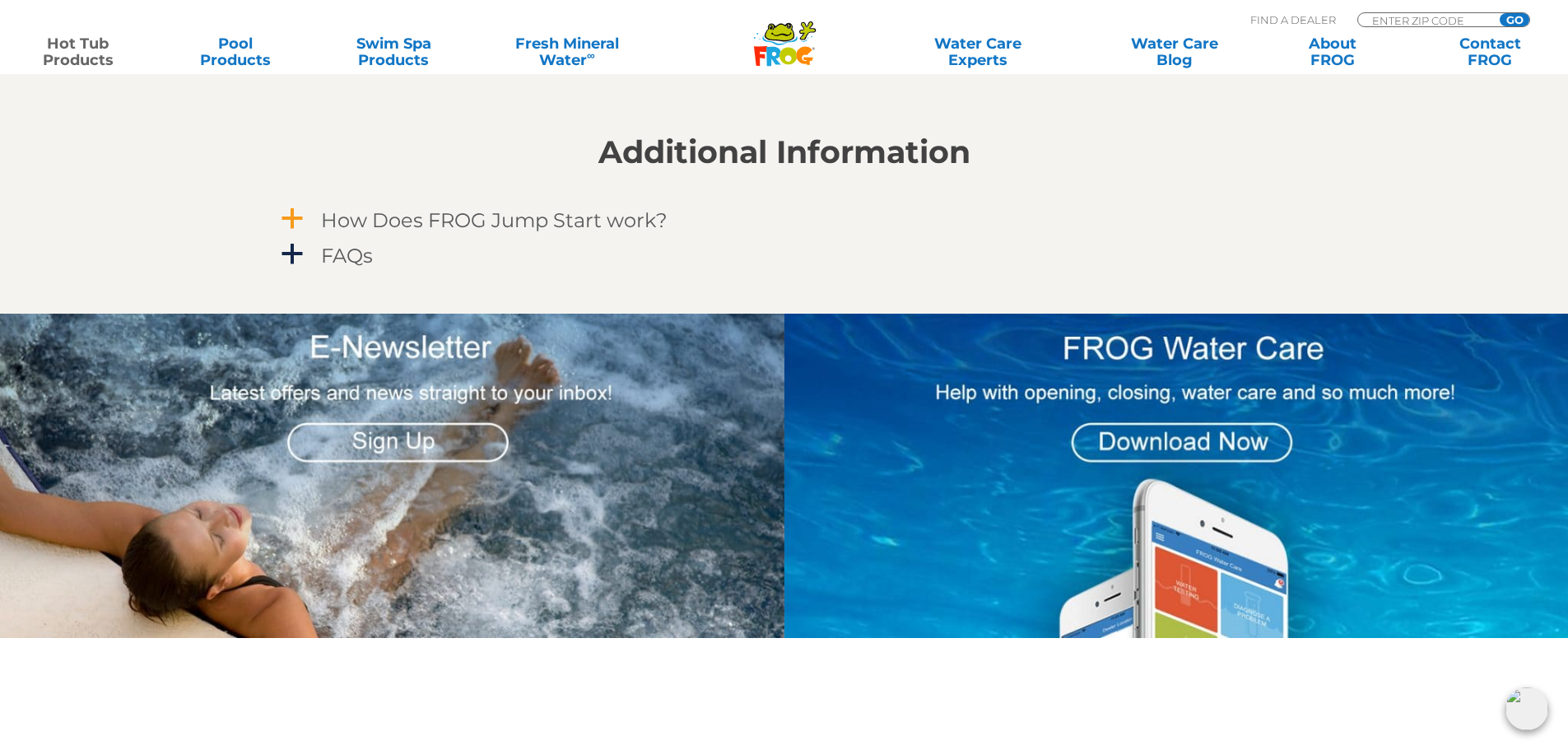
drag, startPoint x: 431, startPoint y: 228, endPoint x: 396, endPoint y: 235, distance: 36.1
click at [431, 228] on h4 "How Does FROG Jump Start work?" at bounding box center [494, 220] width 346 height 22
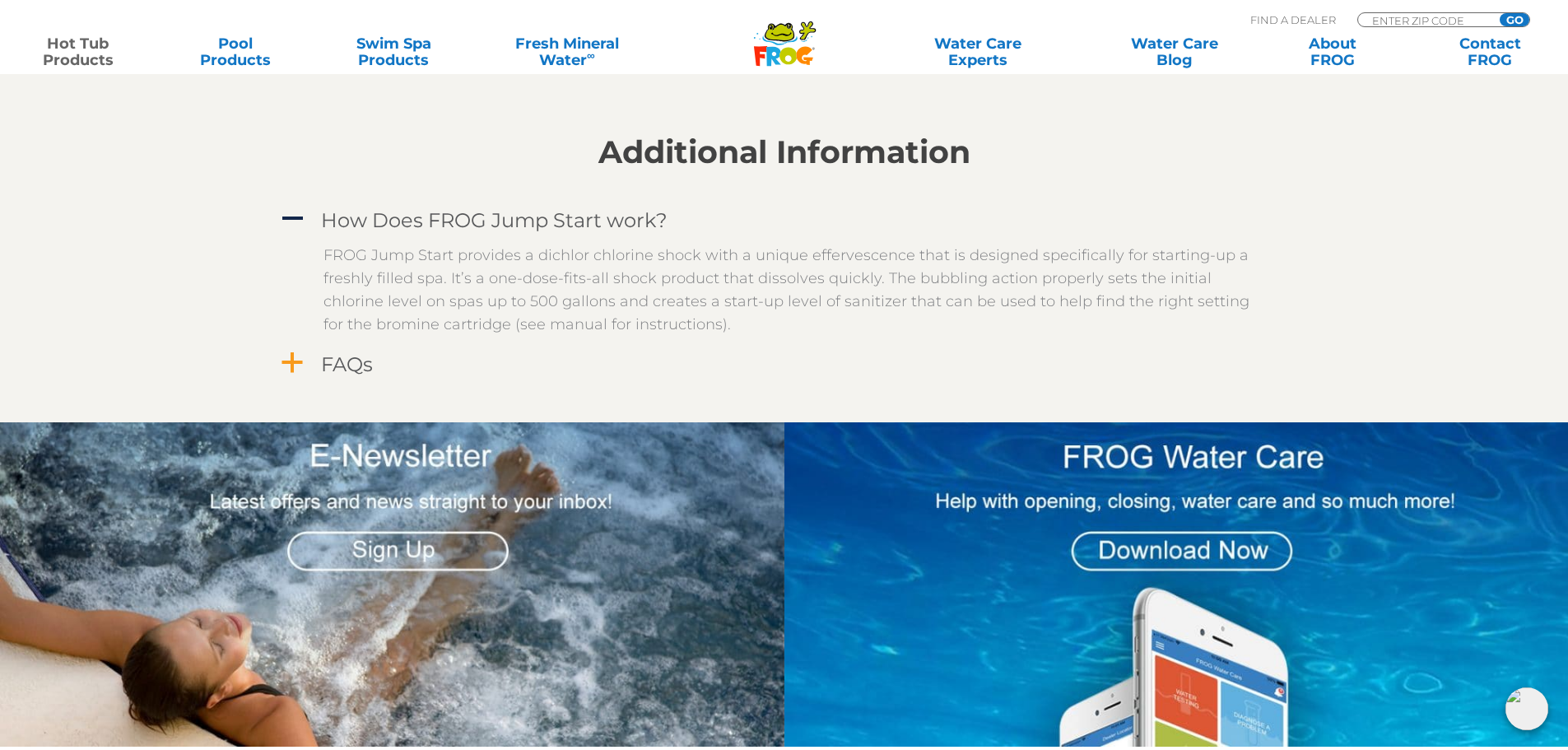
click at [341, 365] on h4 "FAQs" at bounding box center [347, 364] width 52 height 22
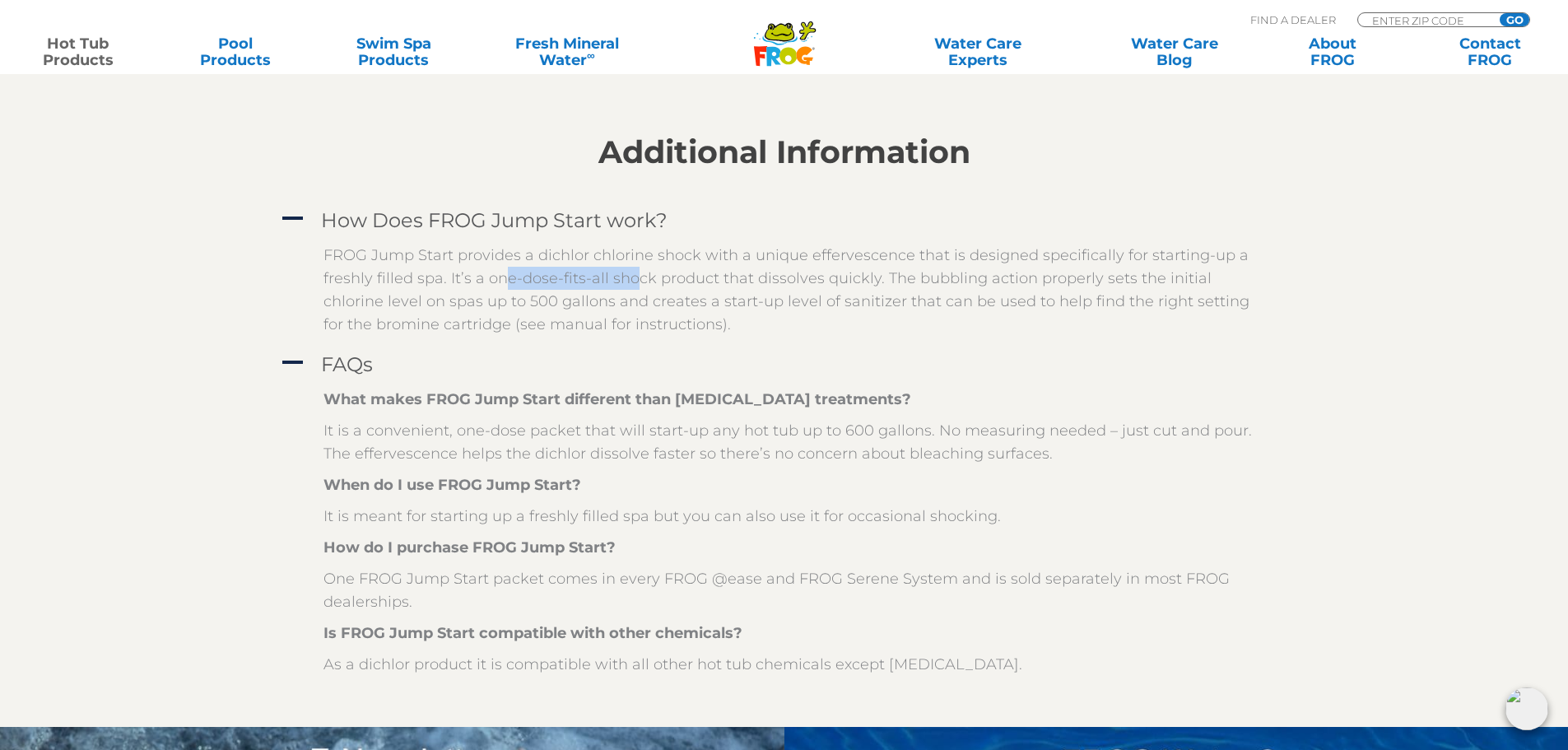
drag, startPoint x: 504, startPoint y: 281, endPoint x: 668, endPoint y: 282, distance: 163.8
click at [649, 282] on p "FROG Jump Start provides a dichlor chlorine shock with a unique effervescence t…" at bounding box center [796, 290] width 946 height 92
click at [699, 281] on p "FROG Jump Start provides a dichlor chlorine shock with a unique effervescence t…" at bounding box center [796, 290] width 946 height 92
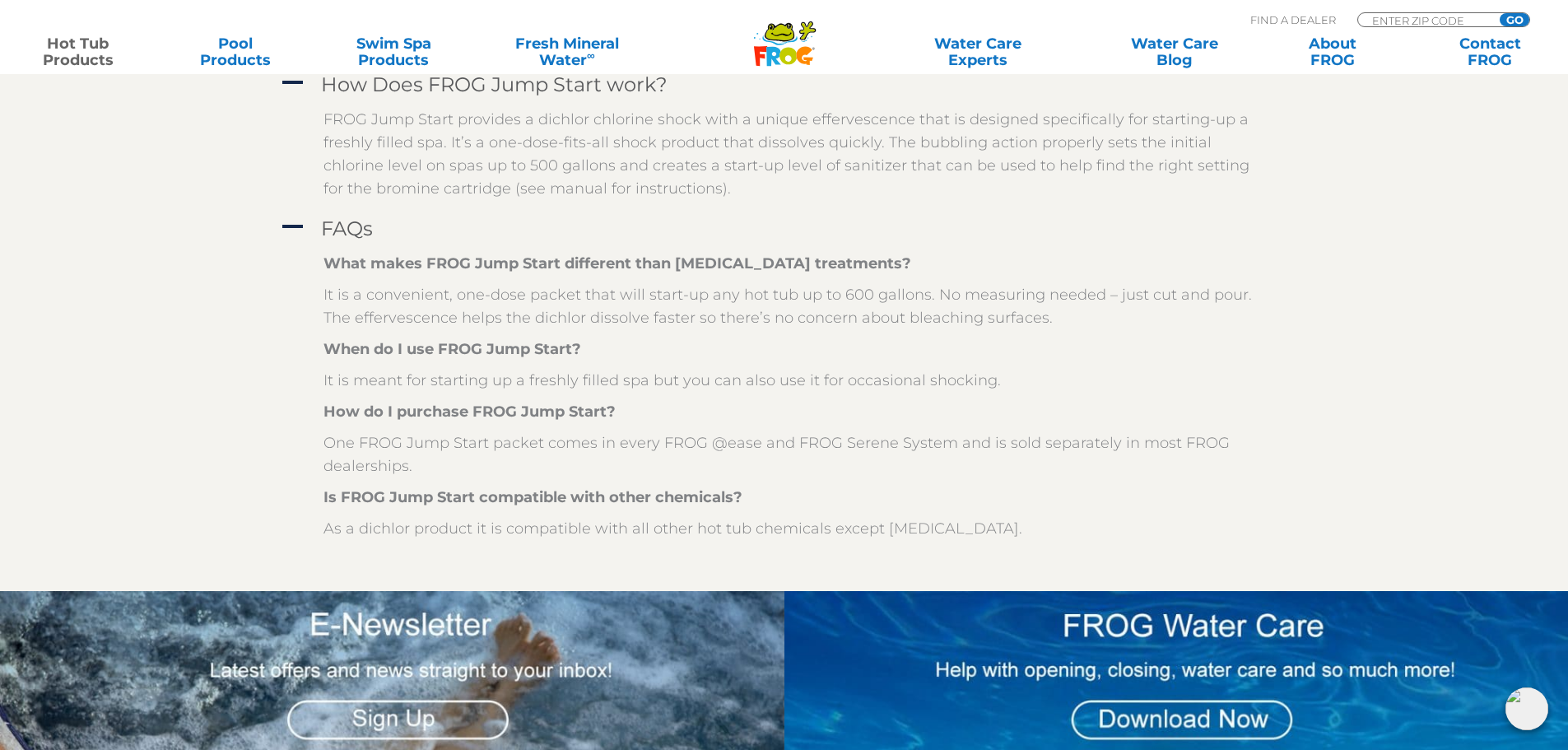
scroll to position [1646, 0]
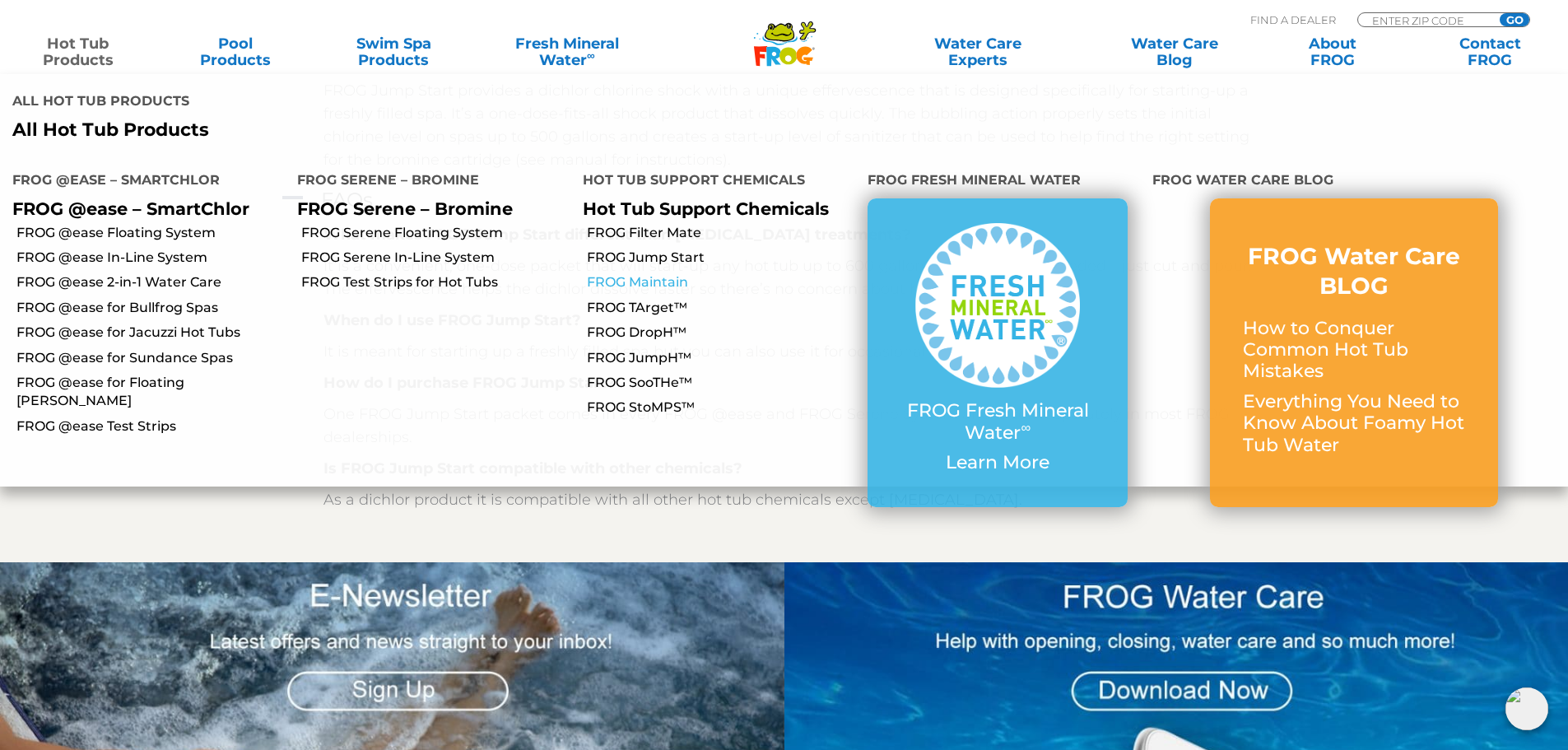
click at [639, 273] on link "FROG Maintain" at bounding box center [721, 282] width 268 height 18
